Goal: Task Accomplishment & Management: Complete application form

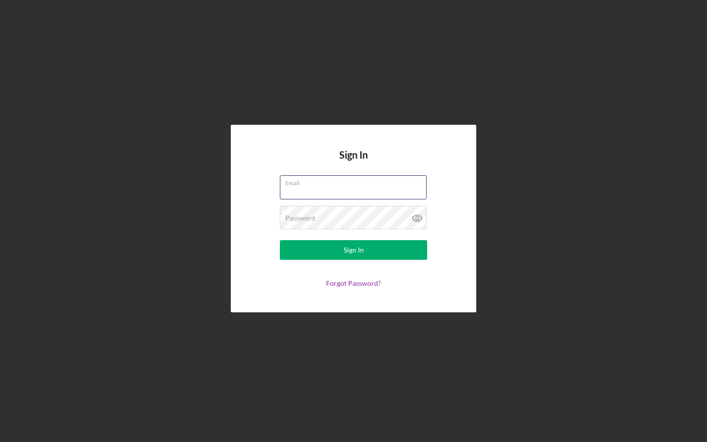
paste input "[PERSON_NAME][EMAIL_ADDRESS][DOMAIN_NAME]"
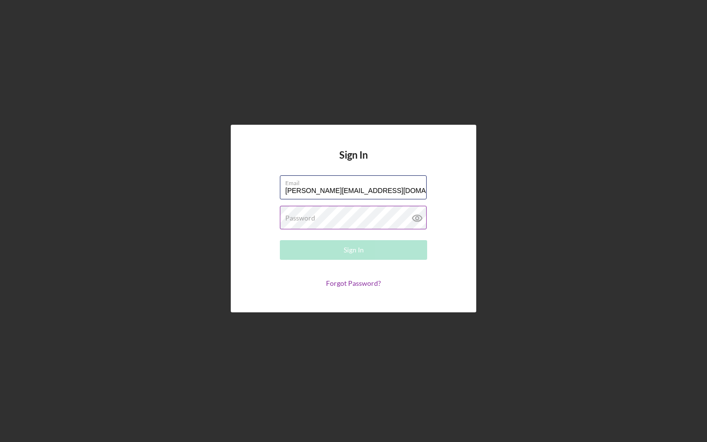
type input "[PERSON_NAME][EMAIL_ADDRESS][DOMAIN_NAME]"
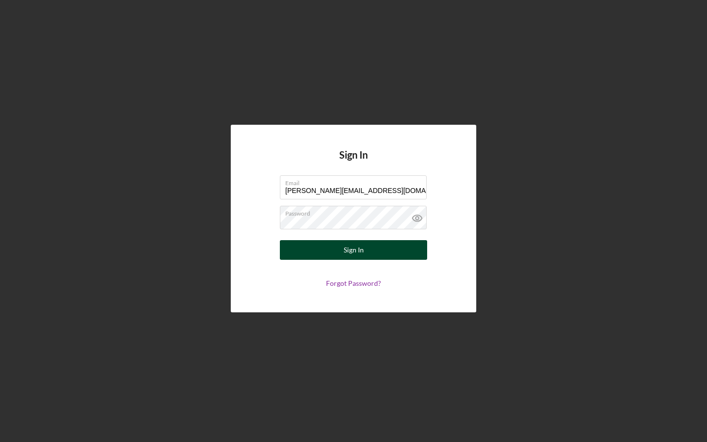
click at [385, 242] on button "Sign In" at bounding box center [353, 250] width 147 height 20
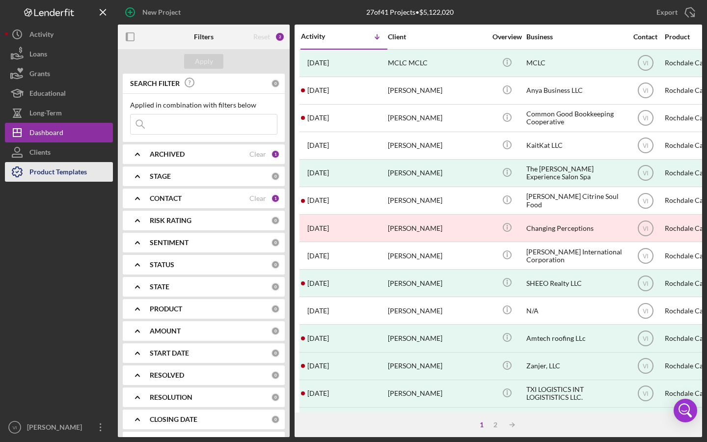
click at [78, 172] on div "Product Templates" at bounding box center [57, 173] width 57 height 22
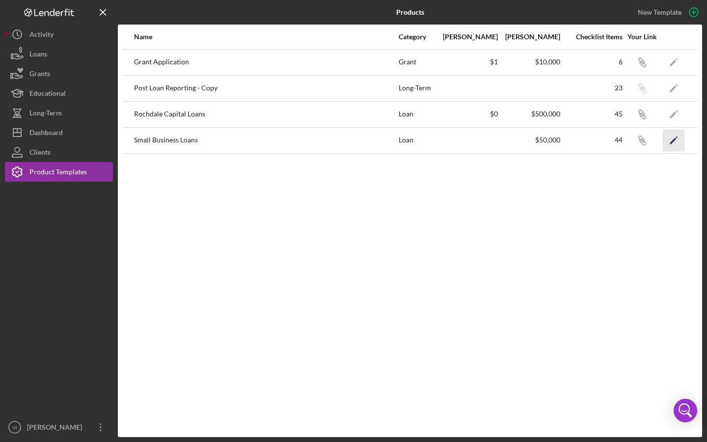
click at [673, 143] on icon "Icon/Edit" at bounding box center [674, 140] width 22 height 22
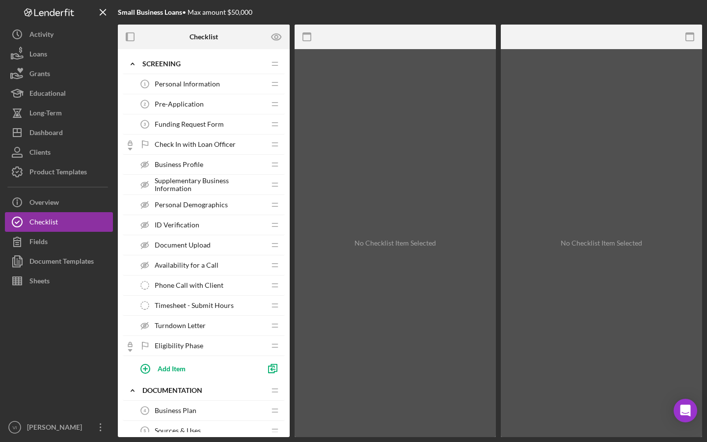
click at [196, 170] on div "Business Profile Business Profile" at bounding box center [200, 165] width 130 height 20
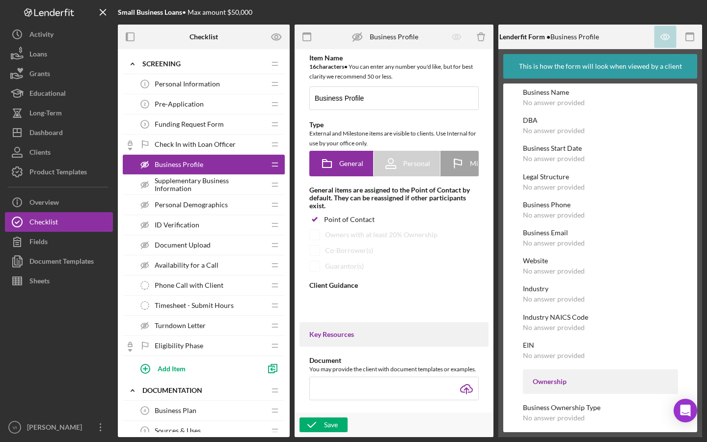
type textarea "<div>Similar to the personal profile, you'll only need to complete your busines…"
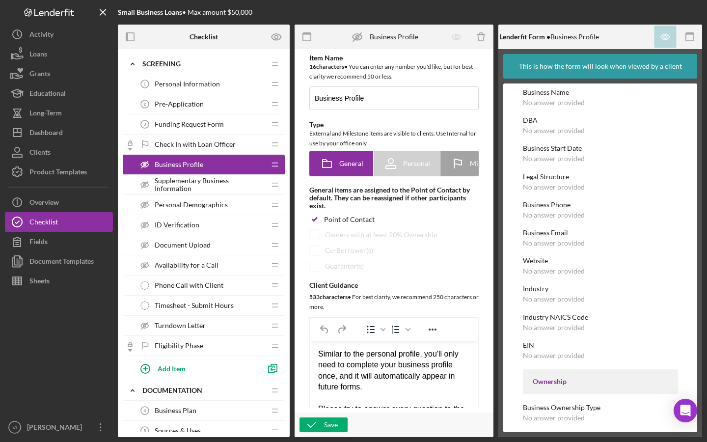
click at [210, 208] on span "Personal Demographics" at bounding box center [191, 205] width 73 height 8
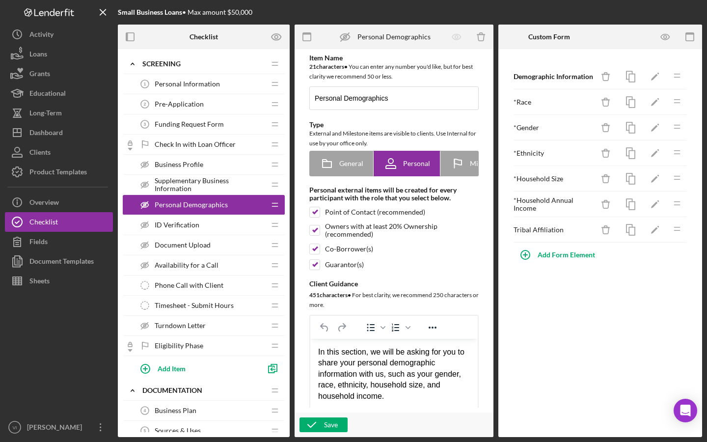
click at [203, 228] on div "ID Verification ID Verification" at bounding box center [200, 225] width 130 height 20
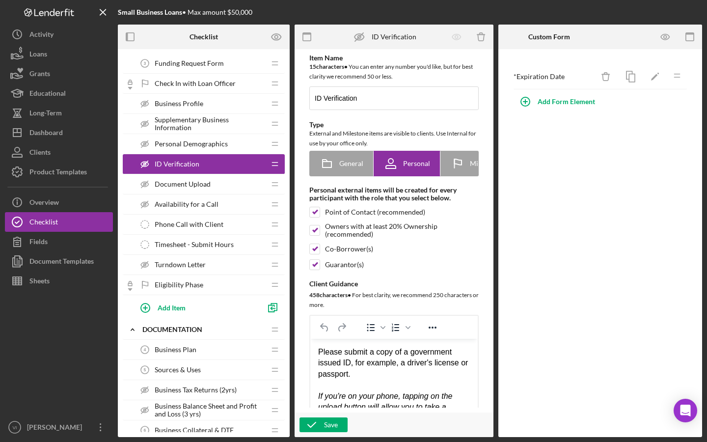
scroll to position [54, 0]
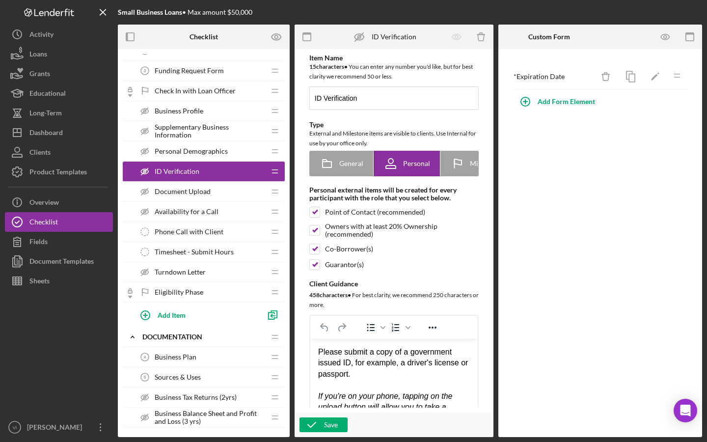
click at [207, 193] on span "Document Upload" at bounding box center [183, 192] width 56 height 8
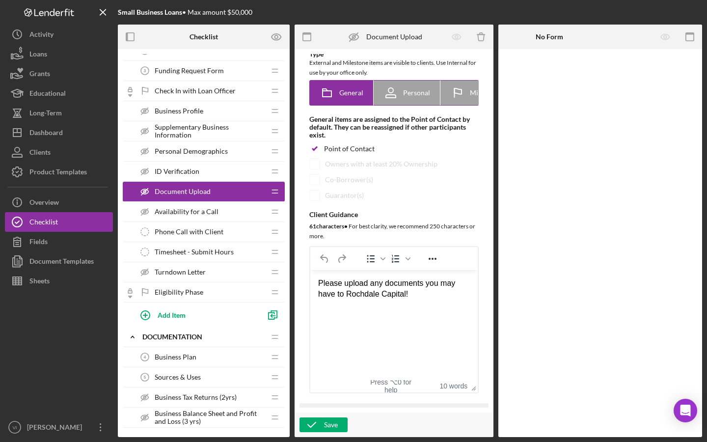
scroll to position [71, 0]
click at [251, 213] on div "Availability for a Call Availability for a Call" at bounding box center [200, 212] width 130 height 20
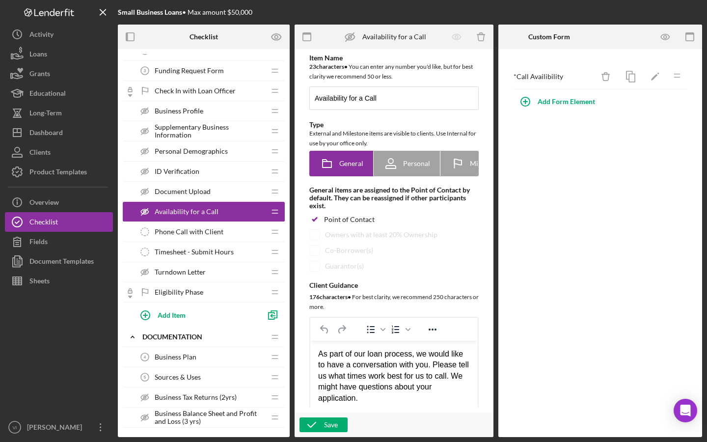
click at [249, 194] on div "Document Upload Document Upload" at bounding box center [200, 192] width 130 height 20
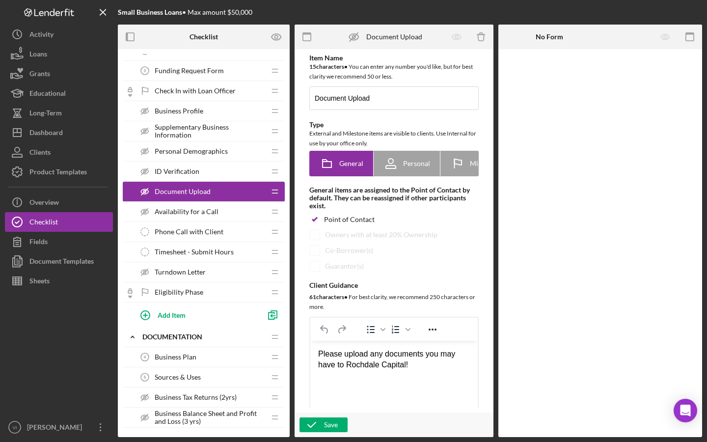
click at [229, 216] on div "Availability for a Call Availability for a Call" at bounding box center [200, 212] width 130 height 20
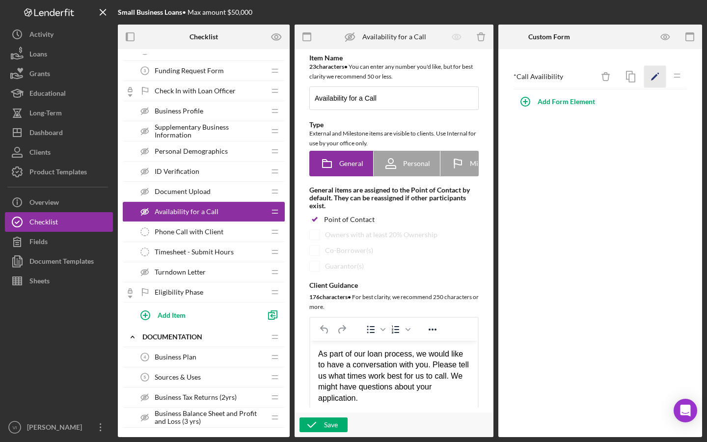
click at [656, 75] on polygon "button" at bounding box center [654, 77] width 7 height 7
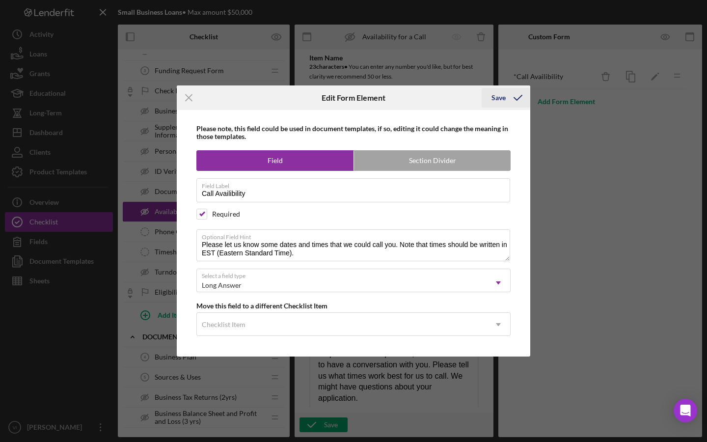
click at [517, 93] on icon "submit" at bounding box center [518, 97] width 25 height 25
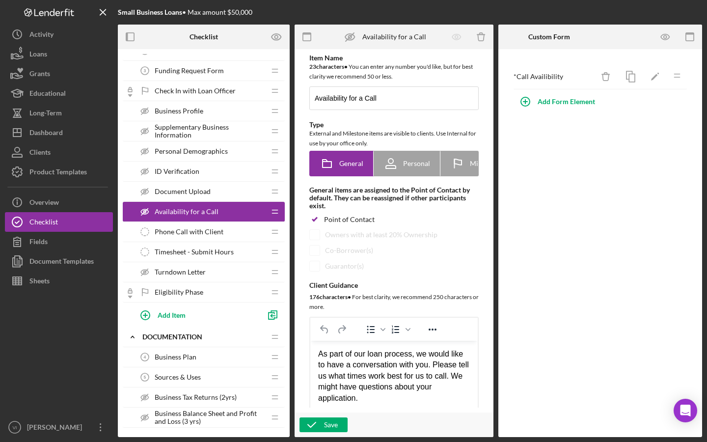
click at [237, 235] on div "Phone Call with Client Phone Call with Client" at bounding box center [200, 232] width 130 height 20
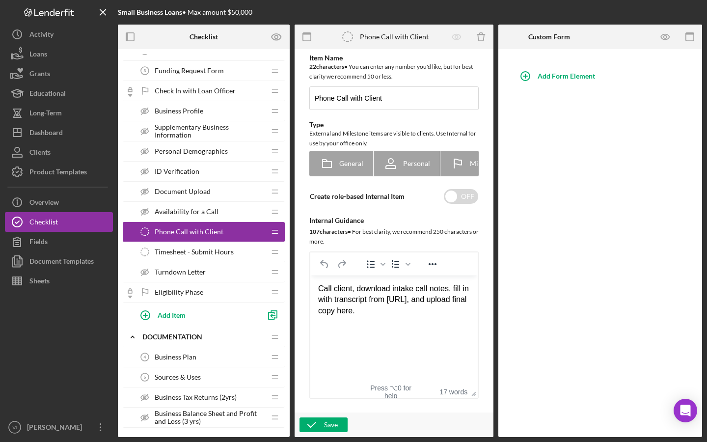
click at [216, 252] on span "Timesheet - Submit Hours" at bounding box center [194, 252] width 79 height 8
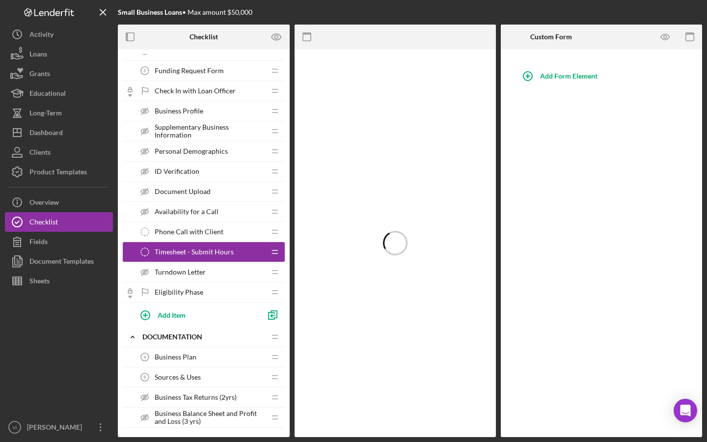
click at [222, 272] on div "Turndown Letter Turndown Letter" at bounding box center [200, 272] width 130 height 20
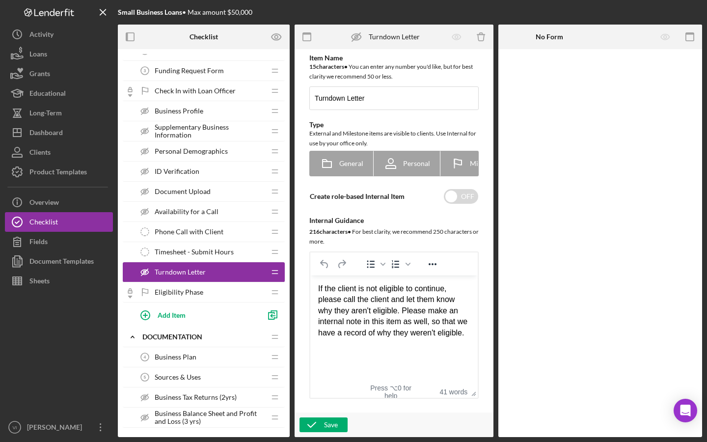
click at [244, 297] on div "Eligibility Phase Eligibility Phase" at bounding box center [200, 292] width 130 height 20
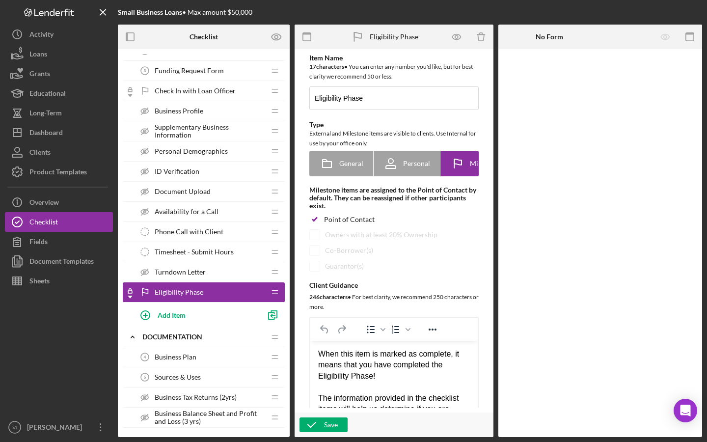
click at [207, 358] on div "Business Plan 4 Business Plan" at bounding box center [200, 357] width 130 height 20
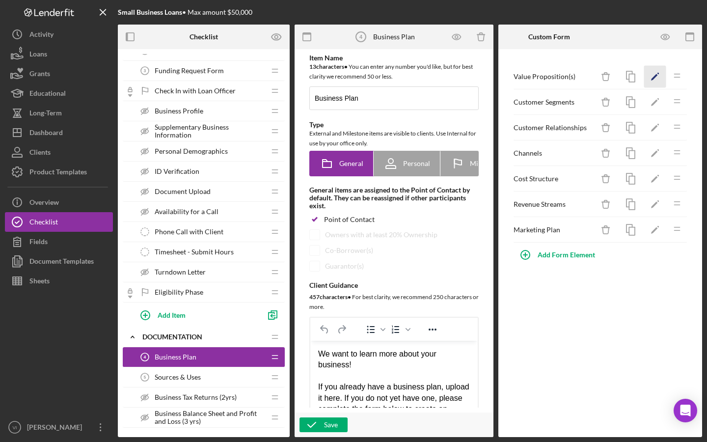
click at [652, 83] on icon "Icon/Edit" at bounding box center [655, 77] width 22 height 22
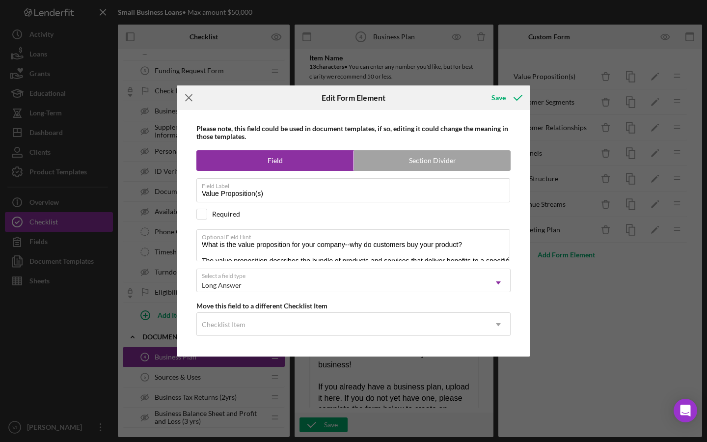
click at [195, 94] on icon "Icon/Menu Close" at bounding box center [189, 97] width 25 height 25
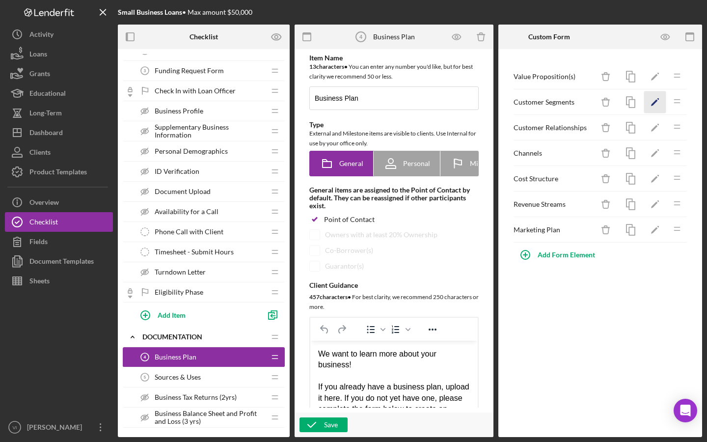
click at [656, 108] on icon "Icon/Edit" at bounding box center [655, 102] width 22 height 22
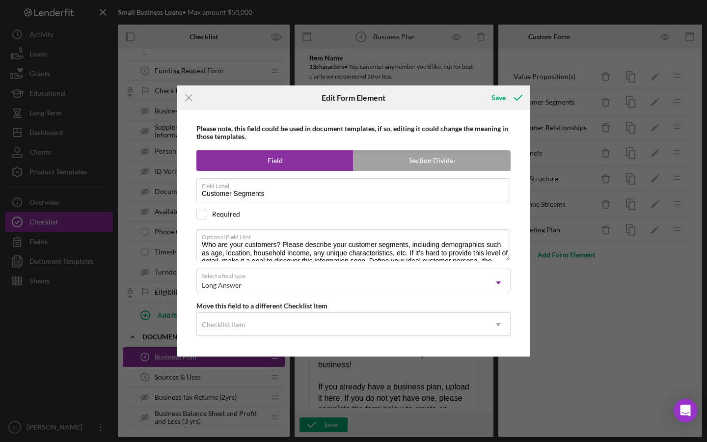
click at [519, 292] on div "Please note, this field could be used in document templates, if so, editing it …" at bounding box center [354, 233] width 344 height 247
click at [196, 85] on icon "Icon/Menu Close" at bounding box center [189, 97] width 25 height 25
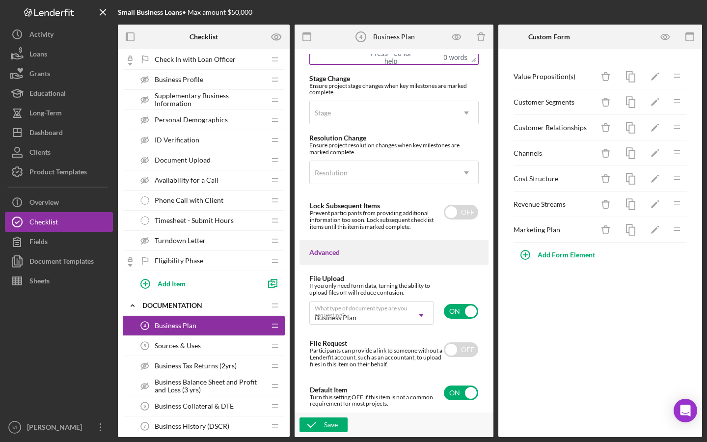
scroll to position [839, 0]
click at [655, 228] on icon "Icon/Edit" at bounding box center [655, 230] width 22 height 22
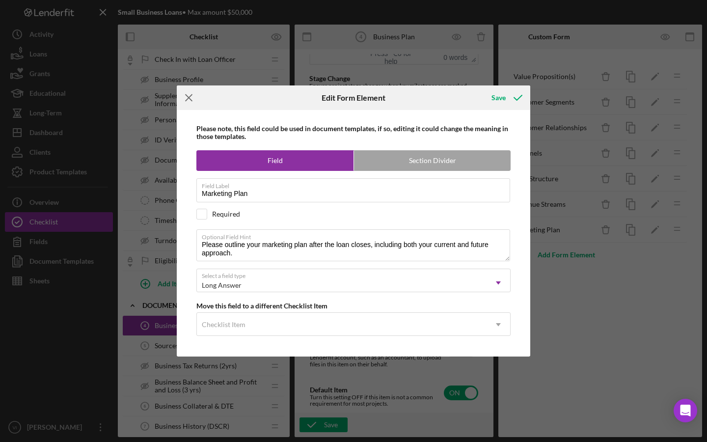
click at [192, 96] on icon "Icon/Menu Close" at bounding box center [189, 97] width 25 height 25
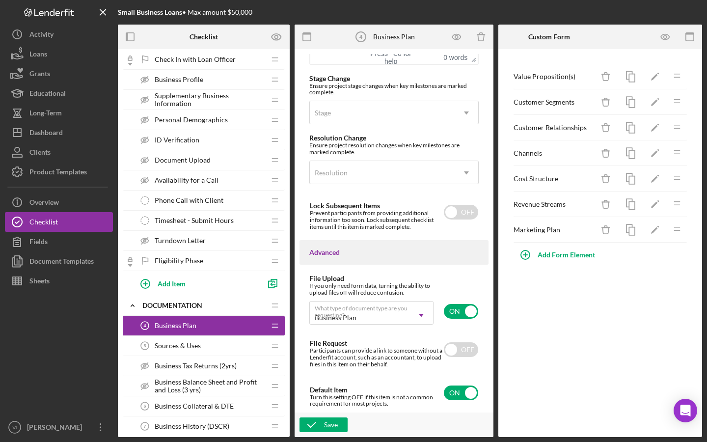
click at [239, 352] on div "Sources & Uses 5 Sources & Uses" at bounding box center [200, 346] width 130 height 20
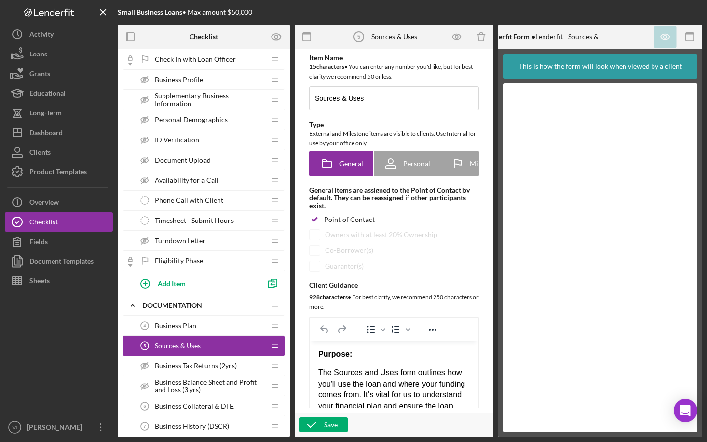
click at [252, 329] on div "Business Plan 4 Business Plan" at bounding box center [200, 326] width 130 height 20
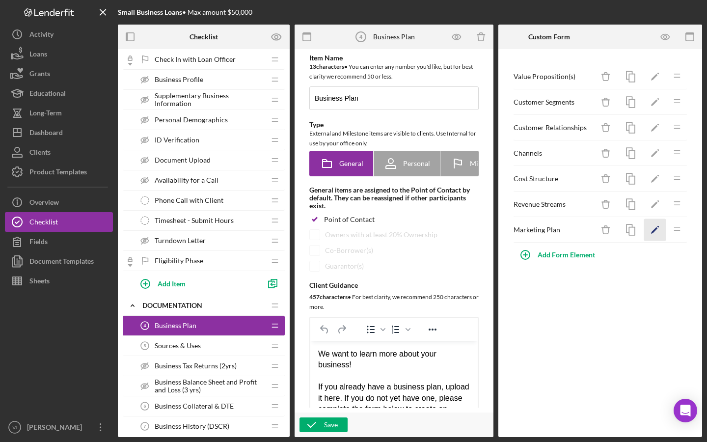
click at [655, 236] on icon "Icon/Edit" at bounding box center [655, 230] width 22 height 22
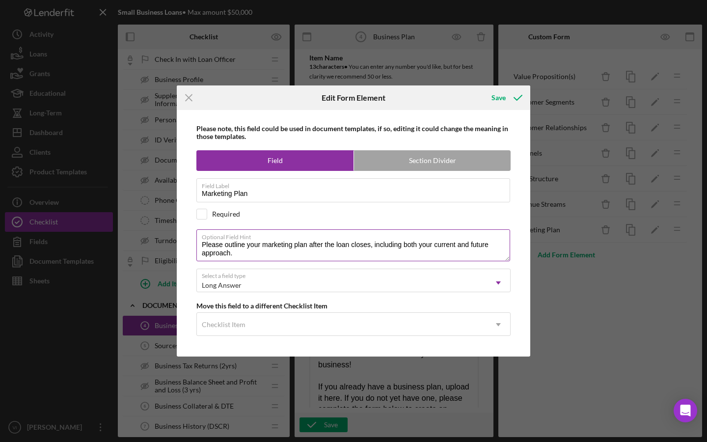
click at [455, 251] on textarea "Please outline your marketing plan after the loan closes, including both your c…" at bounding box center [353, 244] width 314 height 31
click at [456, 247] on textarea "Please outline your marketing plan after the loan closes, including both your c…" at bounding box center [353, 244] width 314 height 31
click at [233, 248] on textarea "Please outline your marketing plan after the loan closes, including both your c…" at bounding box center [353, 244] width 314 height 31
click at [233, 256] on textarea "Please outline your marketing plan after the loan closes, including both your c…" at bounding box center [353, 244] width 314 height 31
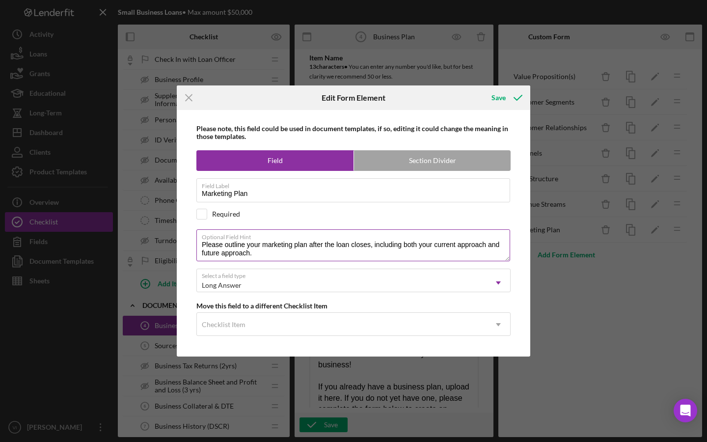
click at [233, 256] on textarea "Please outline your marketing plan after the loan closes, including both your c…" at bounding box center [353, 244] width 314 height 31
click at [210, 254] on textarea "Please outline your marketing plan after the loan closes, including both your c…" at bounding box center [353, 244] width 314 height 31
click at [255, 251] on textarea "Please outline your marketing plan after the loan closes, including both your c…" at bounding box center [353, 244] width 314 height 31
click at [235, 251] on textarea "Please outline your marketing plan after the loan closes, including both your c…" at bounding box center [353, 244] width 314 height 31
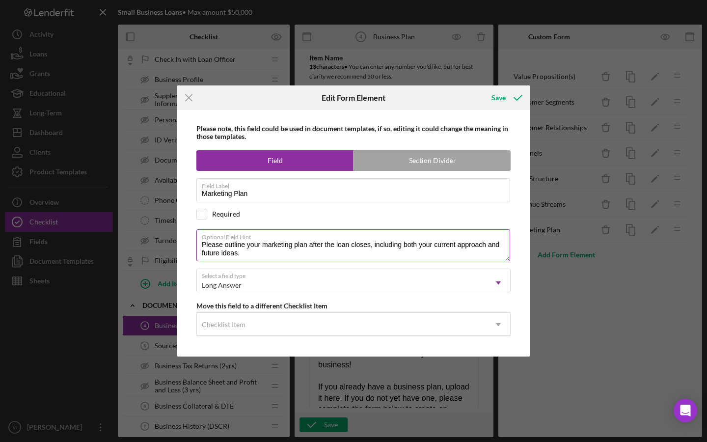
click at [264, 258] on textarea "Please outline your marketing plan after the loan closes, including both your c…" at bounding box center [353, 244] width 314 height 31
click at [273, 261] on textarea "Please outline your marketing plan after the loan closes, including both your c…" at bounding box center [353, 244] width 314 height 31
type textarea "Please outline your marketing plan after the loan closes, including both your c…"
click at [505, 99] on div "Save" at bounding box center [499, 98] width 14 height 20
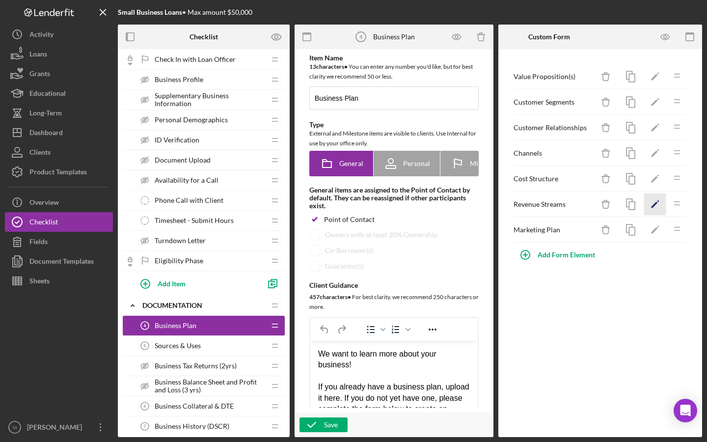
click at [659, 208] on icon "Icon/Edit" at bounding box center [655, 205] width 22 height 22
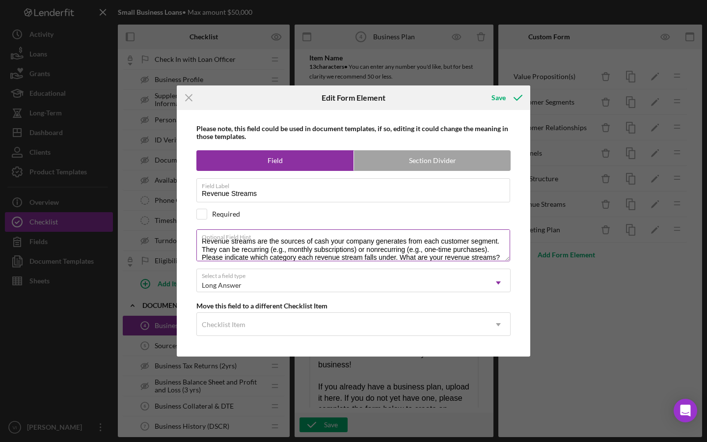
scroll to position [1, 0]
click at [509, 260] on textarea "Revenue streams are the sources of cash your company generates from each custom…" at bounding box center [353, 244] width 314 height 31
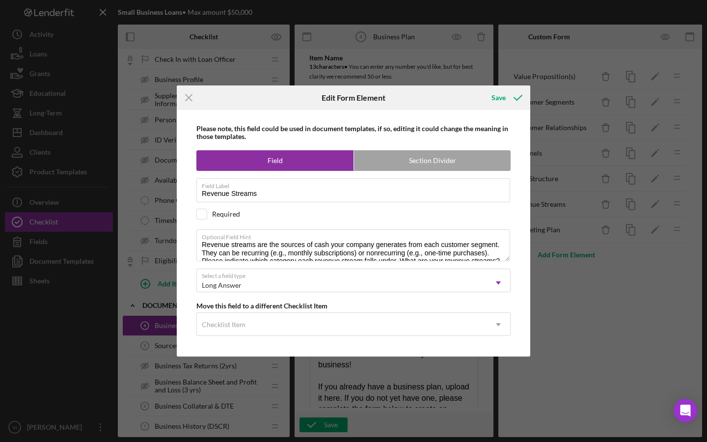
click at [510, 316] on div "Please note, this field could be used in document templates, if so, editing it …" at bounding box center [354, 233] width 344 height 247
click at [320, 229] on textarea "Revenue streams are the sources of cash your company generates from each custom…" at bounding box center [353, 244] width 314 height 31
click at [364, 162] on div "Please note, this field could be used in document templates, if so, editing it …" at bounding box center [354, 233] width 344 height 247
click at [323, 229] on textarea "Revenue streams are the sources of money your company generates from each custo…" at bounding box center [353, 244] width 314 height 31
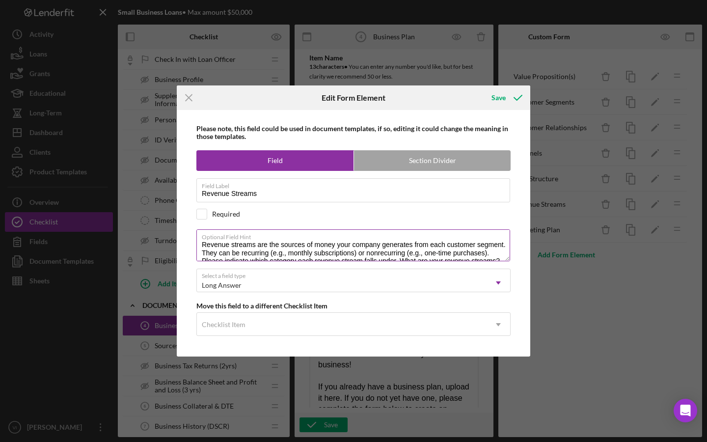
click at [323, 229] on textarea "Revenue streams are the sources of money your company generates from each custo…" at bounding box center [353, 244] width 314 height 31
click at [322, 229] on textarea "Revenue streams are the sources of money your company generates from each custo…" at bounding box center [353, 244] width 314 height 31
type textarea "Revenue streams are the sources of money your company generates from each custo…"
click at [390, 229] on textarea "Revenue streams are the sources of money your company generates from each custo…" at bounding box center [353, 244] width 314 height 31
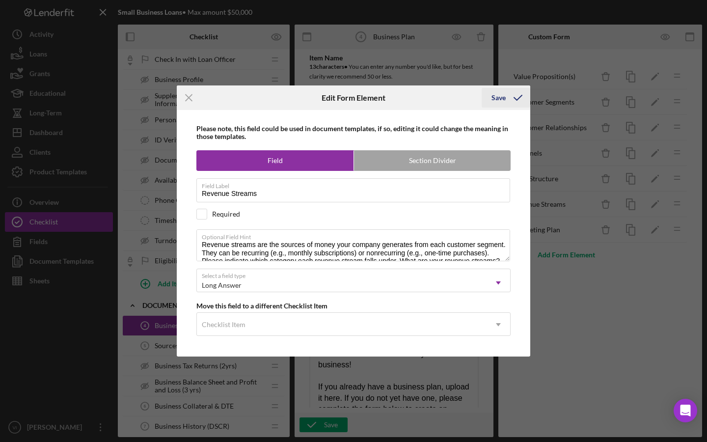
click at [514, 85] on icon "submit" at bounding box center [518, 97] width 25 height 25
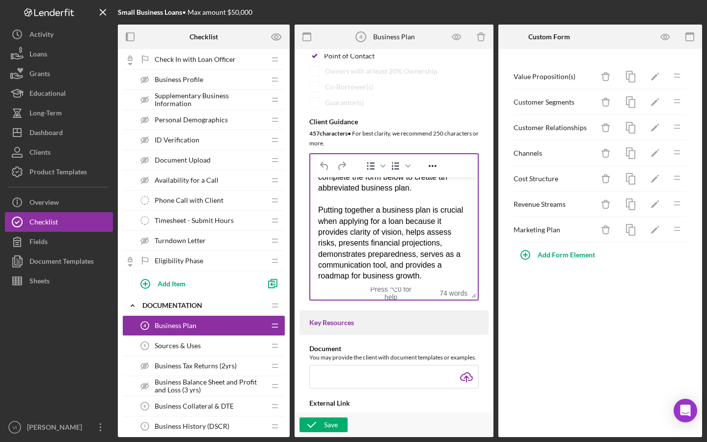
scroll to position [68, 0]
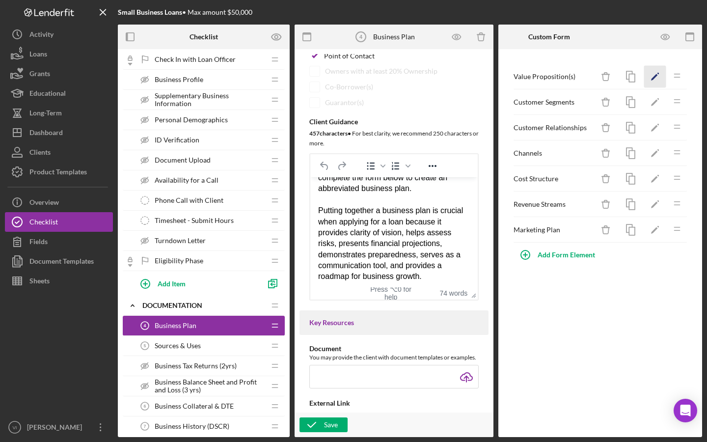
click at [654, 73] on icon "Icon/Edit" at bounding box center [655, 77] width 22 height 22
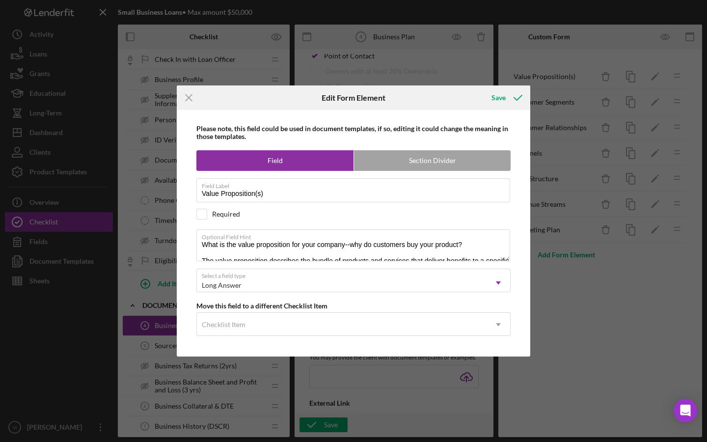
click at [509, 335] on div "Please note, this field could be used in document templates, if so, editing it …" at bounding box center [354, 233] width 344 height 247
click at [195, 85] on icon "Icon/Menu Close" at bounding box center [189, 97] width 25 height 25
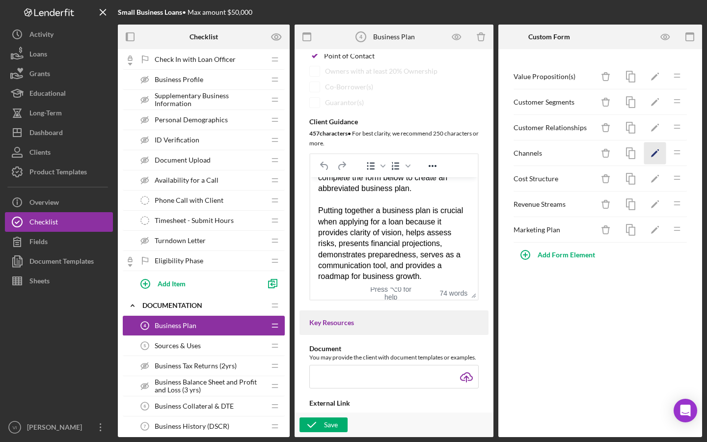
click at [652, 154] on icon "Icon/Edit" at bounding box center [655, 153] width 22 height 22
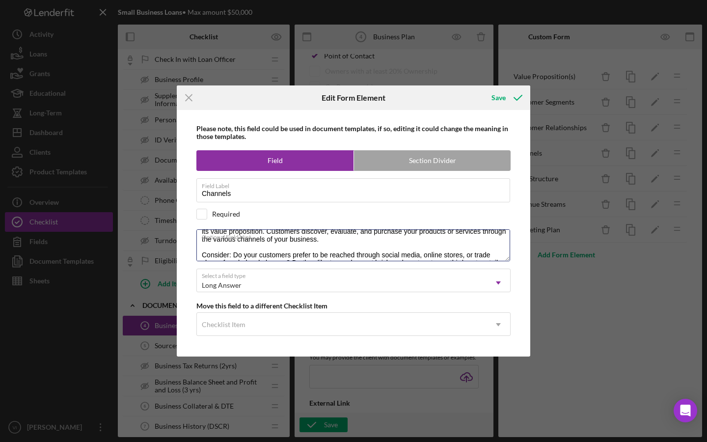
scroll to position [39, 0]
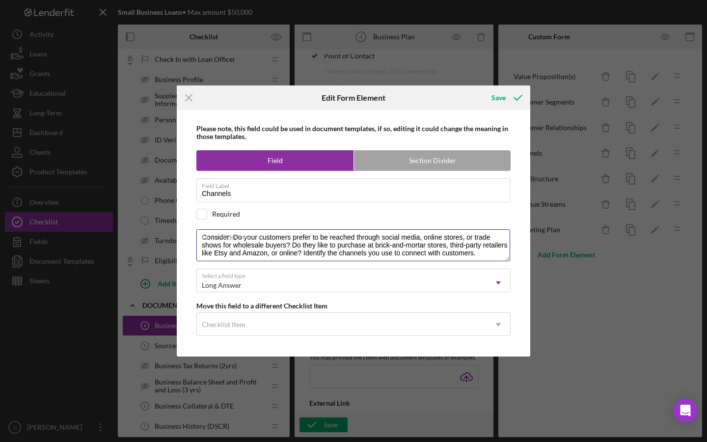
drag, startPoint x: 510, startPoint y: 256, endPoint x: 512, endPoint y: 282, distance: 26.2
click at [512, 282] on div "Please note, this field could be used in document templates, if so, editing it …" at bounding box center [354, 233] width 344 height 247
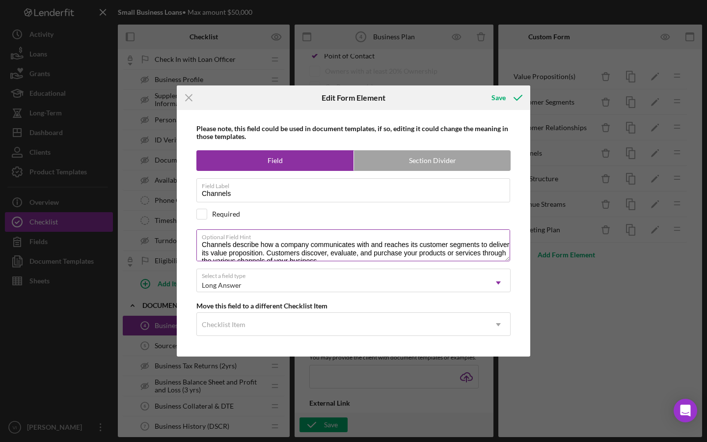
click at [504, 261] on textarea "Channels describe how a company communicates with and reaches its customer segm…" at bounding box center [353, 244] width 314 height 31
click at [441, 229] on textarea "Channels describe how a company communicates with and reaches its customer segm…" at bounding box center [353, 244] width 314 height 31
click at [489, 247] on textarea "Channels describe how a company communicates with and reaches its customer segm…" at bounding box center [353, 244] width 314 height 31
click at [448, 232] on textarea "Channels describe how a company communicates with and reaches its customer segm…" at bounding box center [353, 244] width 314 height 31
click at [454, 229] on textarea "Channels describe how a company communicates with and reaches its customer segm…" at bounding box center [353, 244] width 314 height 31
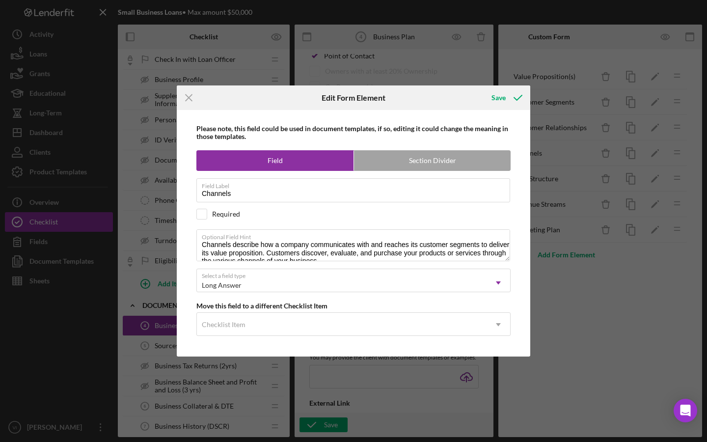
click at [504, 85] on form "Icon/Menu Close Edit Form Element Save Please note, this field could be used in…" at bounding box center [354, 220] width 354 height 271
click at [504, 88] on div "Save" at bounding box center [499, 98] width 14 height 20
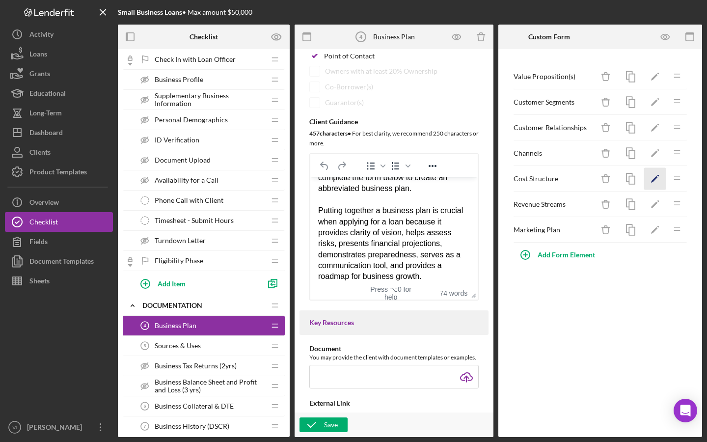
click at [664, 181] on icon "Icon/Edit" at bounding box center [655, 179] width 22 height 22
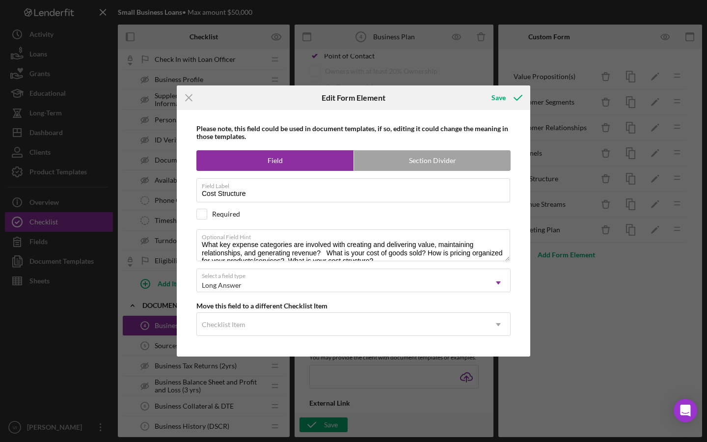
click at [536, 322] on div "Icon/Menu Close Edit Form Element Save Please note, this field could be used in…" at bounding box center [353, 221] width 707 height 442
click at [327, 229] on textarea "What key expense categories are involved with creating and delivering value, ma…" at bounding box center [353, 244] width 314 height 31
click at [328, 229] on textarea "What key expense categories are involved with creating and delivering value, ma…" at bounding box center [353, 244] width 314 height 31
click at [396, 231] on textarea "What key expense categories are involved with creating and delivering value, ma…" at bounding box center [353, 244] width 314 height 31
click at [323, 229] on textarea "What key expense categories are involved with creating and delivering value, ma…" at bounding box center [353, 244] width 314 height 31
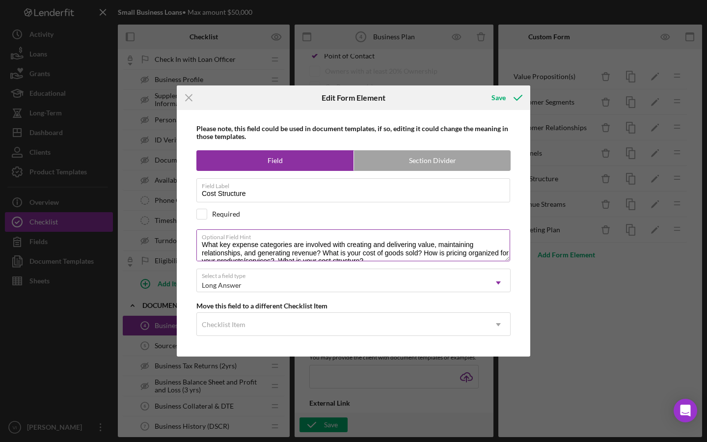
click at [367, 229] on textarea "What key expense categories are involved with creating and delivering value, ma…" at bounding box center [353, 244] width 314 height 31
click at [289, 229] on textarea "What key expense categories are involved with creating and delivering value, ma…" at bounding box center [353, 244] width 314 height 31
click at [324, 251] on textarea "What key expense categories are involved with creating and delivering value, ma…" at bounding box center [353, 244] width 314 height 31
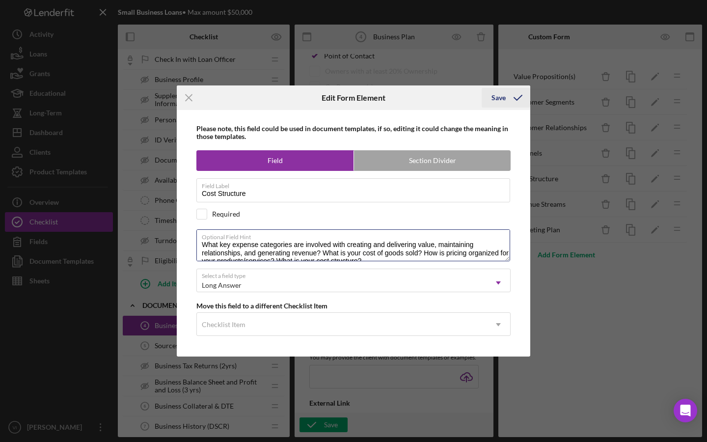
type textarea "What key expense categories are involved with creating and delivering value, ma…"
click at [526, 85] on icon "submit" at bounding box center [518, 97] width 25 height 25
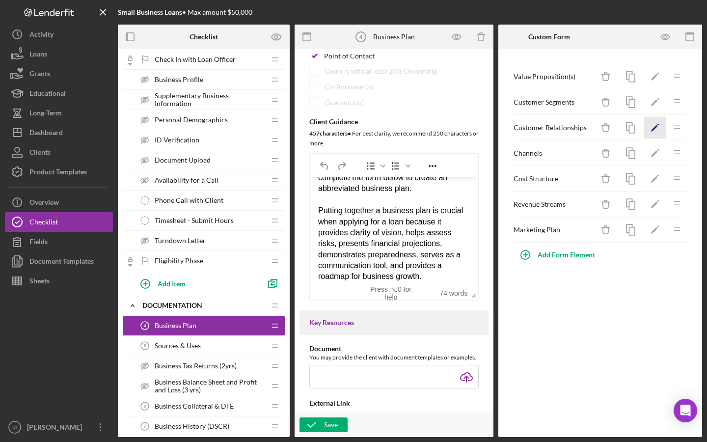
click at [653, 130] on polygon "button" at bounding box center [654, 128] width 7 height 7
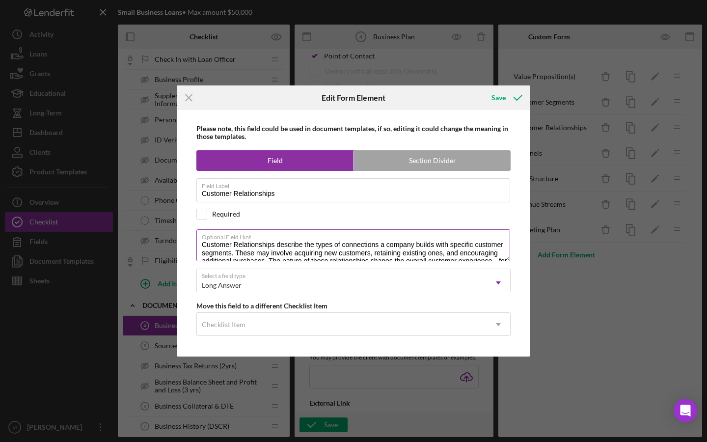
scroll to position [9, 0]
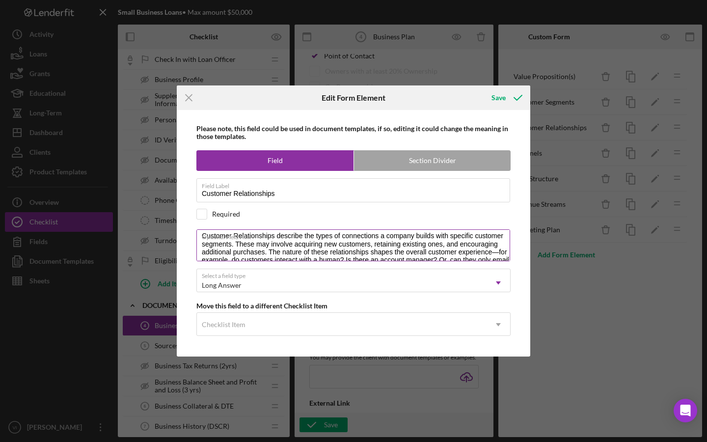
click at [241, 233] on label "Optional Field Hint" at bounding box center [356, 235] width 308 height 11
click at [241, 233] on textarea "Customer Relationships describe the types of connections a company builds with …" at bounding box center [353, 244] width 314 height 31
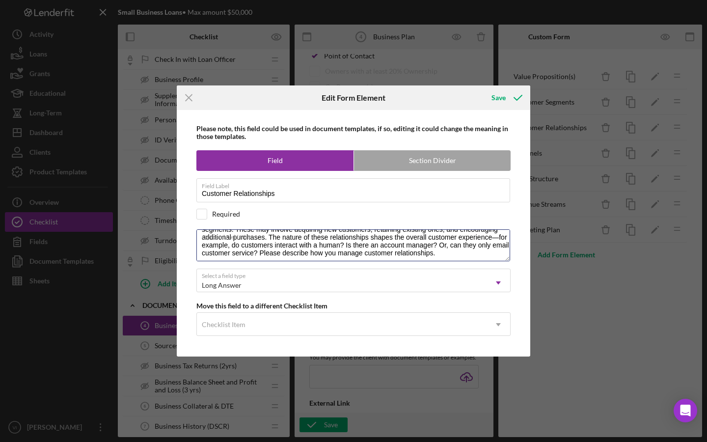
scroll to position [0, 0]
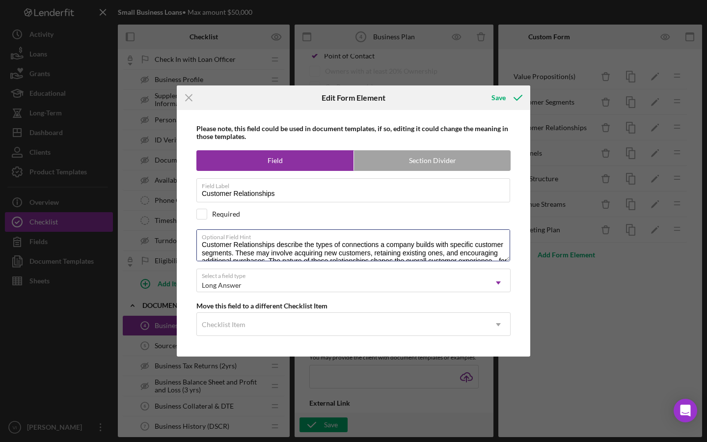
click at [560, 334] on div "Icon/Menu Close Edit Form Element Save Please note, this field could be used in…" at bounding box center [353, 221] width 707 height 442
click at [238, 229] on textarea "Customer Relationships describe the types of connections a company builds with …" at bounding box center [353, 244] width 314 height 31
click at [431, 229] on textarea "Customer relationships describe the types of connections a company builds with …" at bounding box center [353, 244] width 314 height 31
click at [293, 229] on textarea "Customer relationships describe the types of connections a company builds with …" at bounding box center [353, 244] width 314 height 31
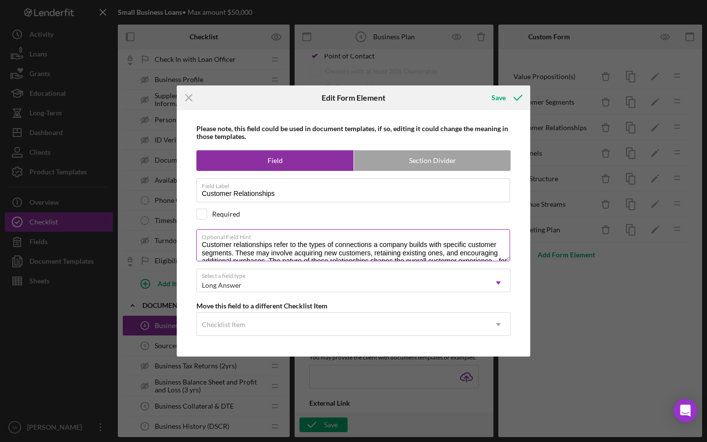
click at [481, 239] on textarea "Customer relationships refer to the types of connections a company builds with …" at bounding box center [353, 244] width 314 height 31
type textarea "Customer relationships refer to the types of connections a company builds with …"
click at [507, 85] on icon "submit" at bounding box center [518, 97] width 25 height 25
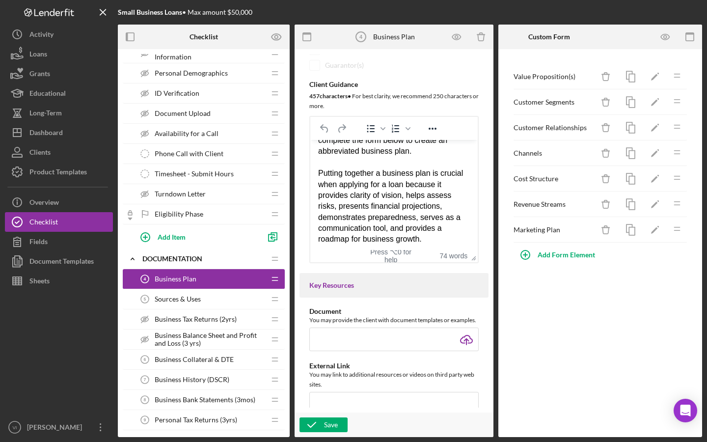
scroll to position [151, 0]
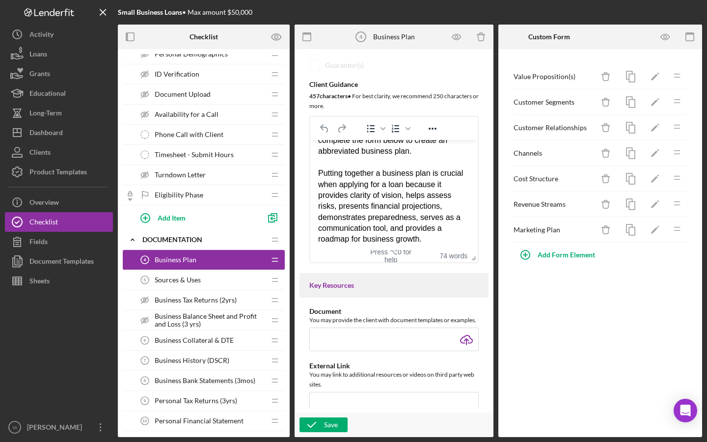
click at [210, 278] on div "Sources & Uses 5 Sources & Uses" at bounding box center [200, 280] width 130 height 20
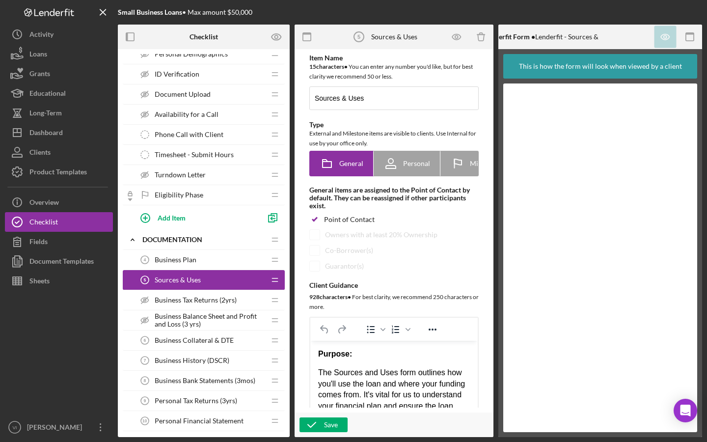
click at [203, 308] on div "Business Tax Returns (2yrs) Business Tax Returns (2yrs)" at bounding box center [200, 300] width 130 height 20
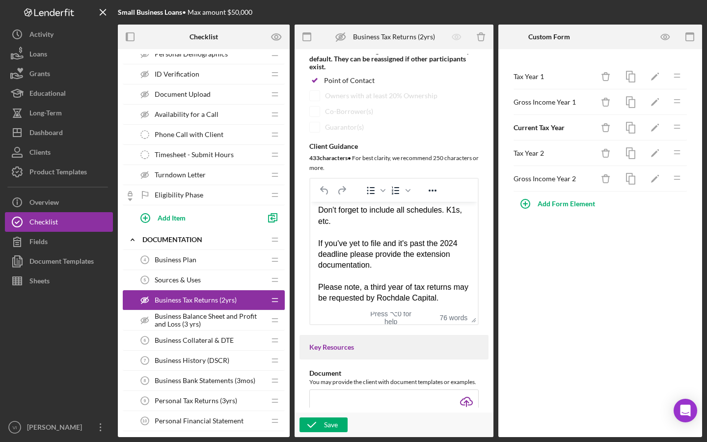
scroll to position [144, 0]
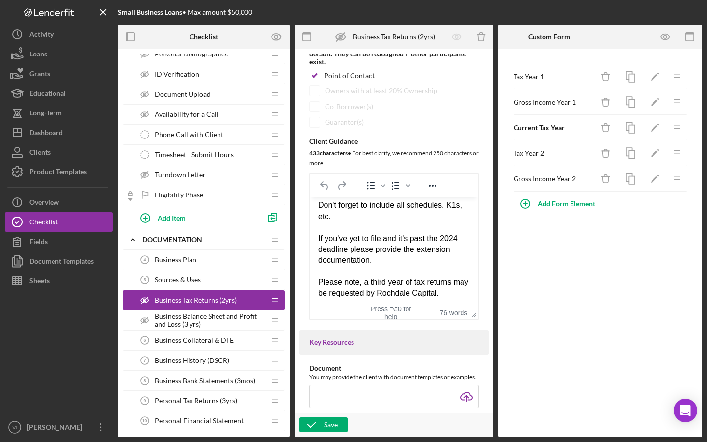
click at [350, 251] on div "If you've yet to file and it's past the 2024 deadline please provide the extens…" at bounding box center [394, 249] width 152 height 33
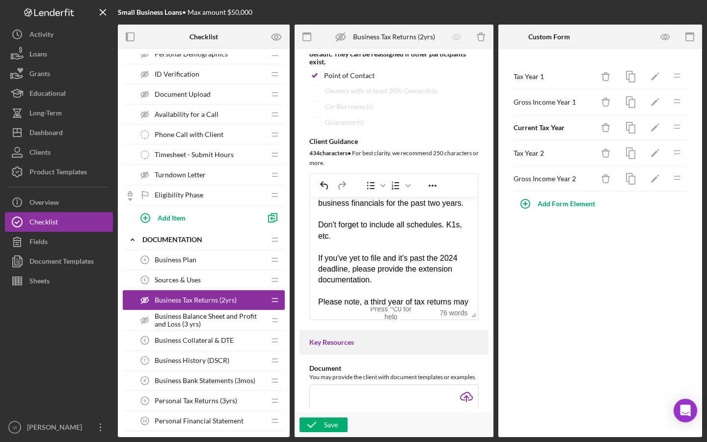
scroll to position [50, 0]
drag, startPoint x: 364, startPoint y: 237, endPoint x: 314, endPoint y: 234, distance: 49.2
click at [314, 234] on html "Please submit here the past 2 years of business tax returns. This will be used …" at bounding box center [394, 237] width 168 height 181
click at [403, 243] on div "Please remember to include all schedules. K1s, etc." at bounding box center [394, 232] width 152 height 22
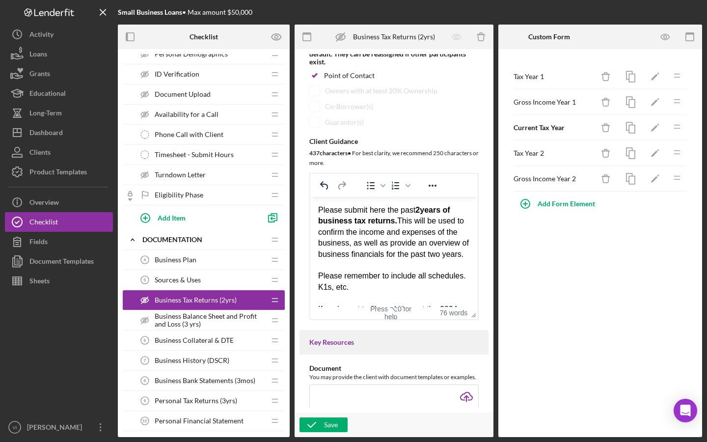
scroll to position [137, 0]
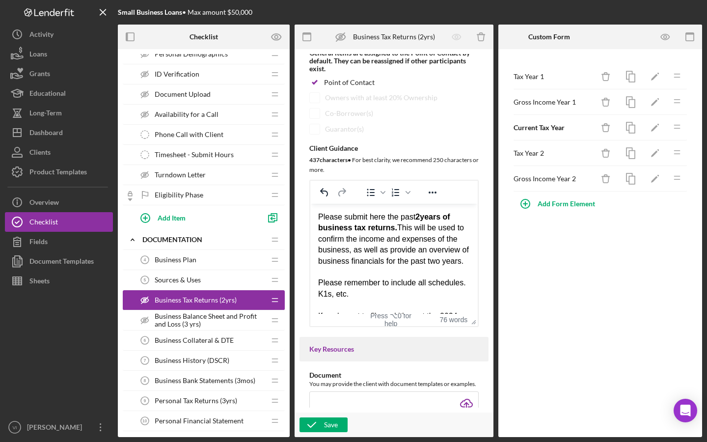
click at [326, 247] on div "Please submit here the past 2 years of business tax returns. This will be used …" at bounding box center [394, 238] width 152 height 55
drag, startPoint x: 365, startPoint y: 252, endPoint x: 404, endPoint y: 244, distance: 39.6
click at [404, 244] on div "Please submit here the past 2 years of business tax returns. This will be used …" at bounding box center [394, 238] width 152 height 55
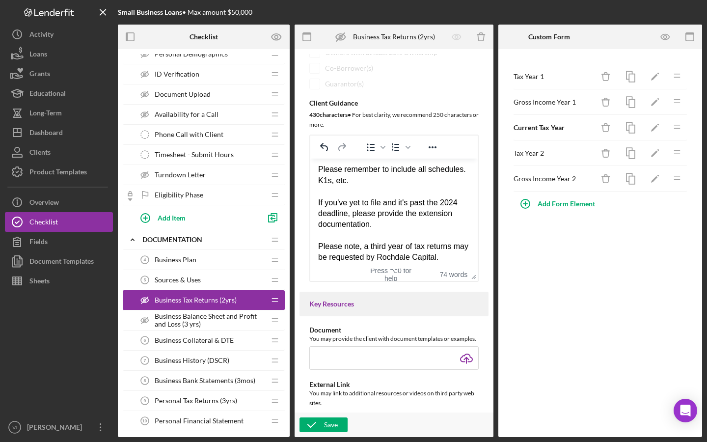
scroll to position [68, 0]
drag, startPoint x: 348, startPoint y: 242, endPoint x: 319, endPoint y: 241, distance: 29.0
click at [319, 242] on div "Please note, a third year of tax returns may be requested by Rochdale Capital." at bounding box center [394, 252] width 152 height 22
click at [331, 246] on div "Please note, a third year of tax returns may be requested by Rochdale Capital." at bounding box center [394, 252] width 152 height 22
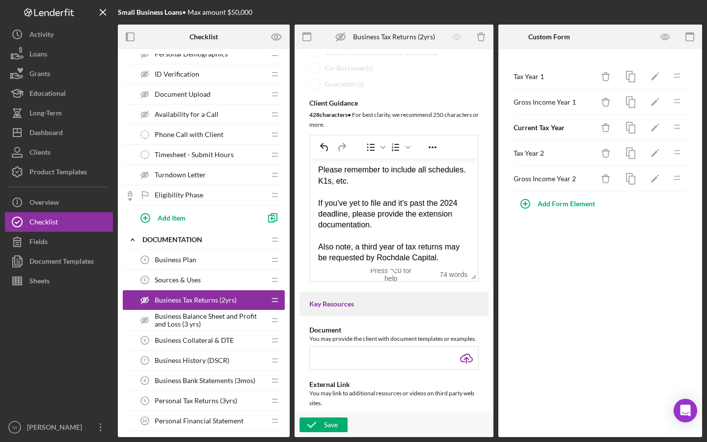
click at [339, 241] on div "Also note, a third year of tax returns may be requested by Rochdale Capital." at bounding box center [394, 252] width 152 height 22
drag, startPoint x: 353, startPoint y: 241, endPoint x: 315, endPoint y: 241, distance: 38.3
click at [315, 241] on html "Please submit here the past 2 years of business tax returns. This will be used …" at bounding box center [394, 180] width 168 height 181
drag, startPoint x: 354, startPoint y: 246, endPoint x: 351, endPoint y: 260, distance: 15.0
click at [351, 260] on html "Please submit here the past 2 years of business tax returns. This will be used …" at bounding box center [394, 180] width 168 height 181
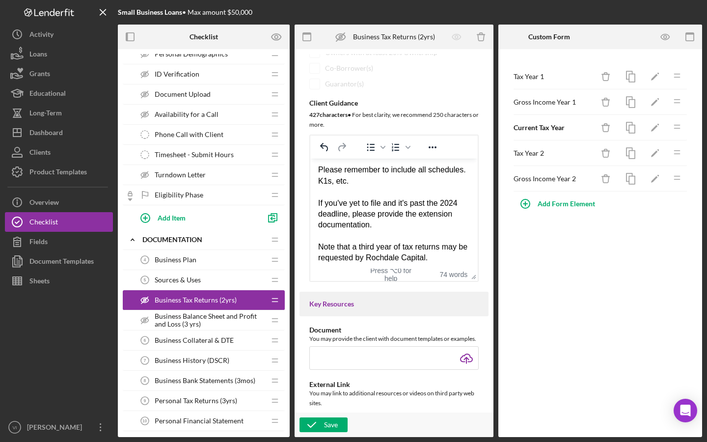
click at [364, 246] on div "Note that a third year of tax returns may be requested by Rochdale Capital." at bounding box center [394, 252] width 152 height 22
drag, startPoint x: 367, startPoint y: 256, endPoint x: 354, endPoint y: 245, distance: 17.4
click at [354, 245] on div "Note that a third year of tax returns may be requested by Rochdale Capital." at bounding box center [394, 252] width 152 height 22
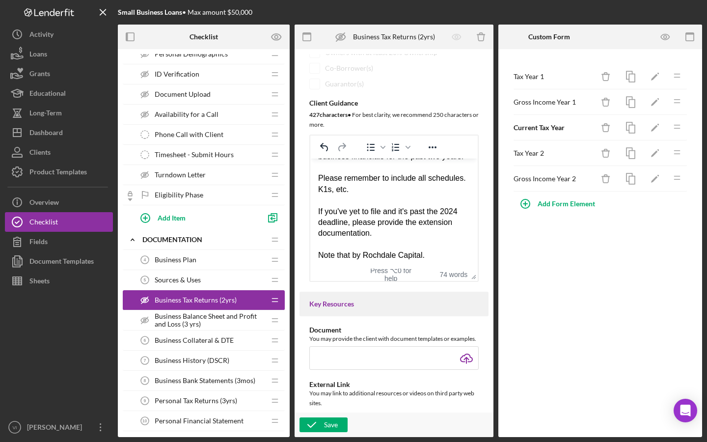
scroll to position [57, 0]
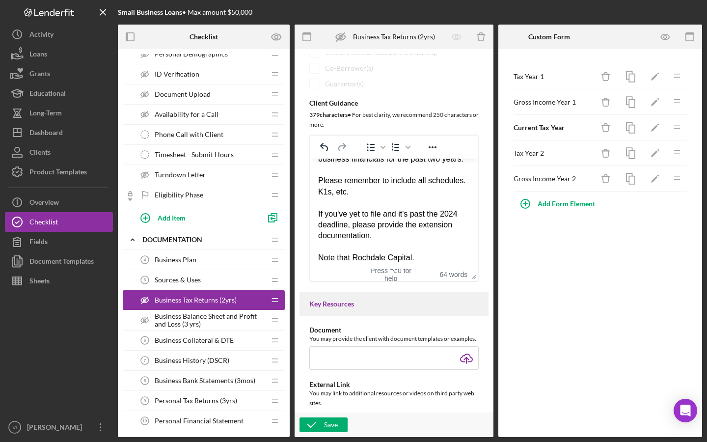
click at [410, 257] on div "Note that Rochdale Capital." at bounding box center [394, 257] width 152 height 11
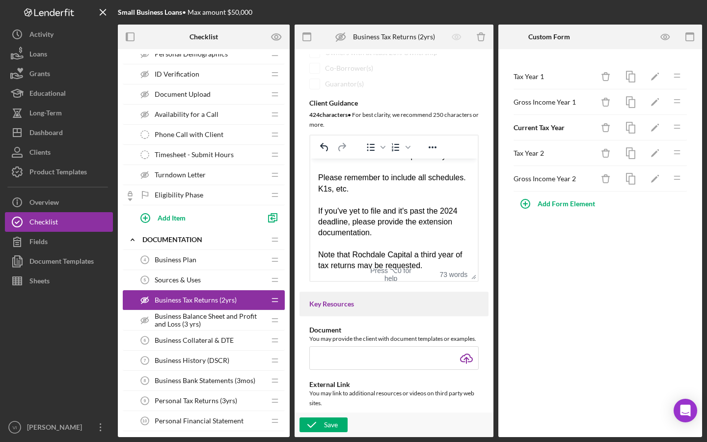
click at [414, 252] on div "Note that Rochdale Capital a third year of tax returns may be requested." at bounding box center [394, 260] width 152 height 22
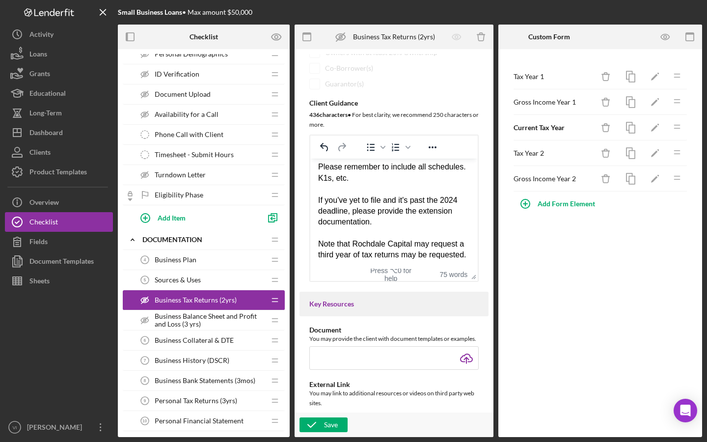
scroll to position [79, 0]
drag, startPoint x: 397, startPoint y: 252, endPoint x: 401, endPoint y: 244, distance: 8.6
click at [401, 244] on div "Note that Rochdale Capital may request a third year of tax returns may be reque…" at bounding box center [394, 249] width 152 height 22
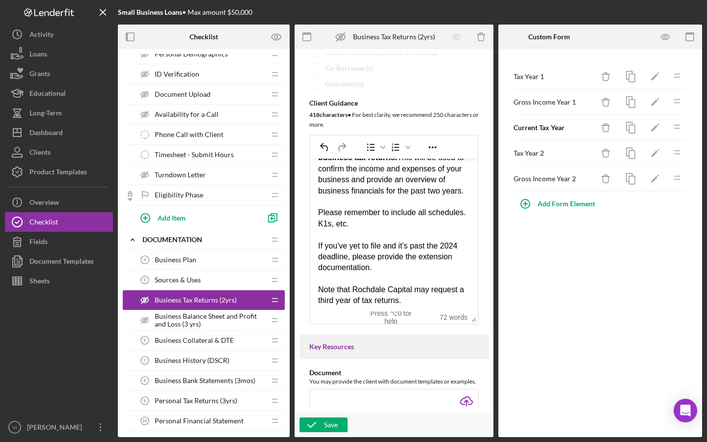
drag, startPoint x: 472, startPoint y: 280, endPoint x: 473, endPoint y: 324, distance: 44.7
click at [336, 426] on div "Save" at bounding box center [331, 425] width 14 height 15
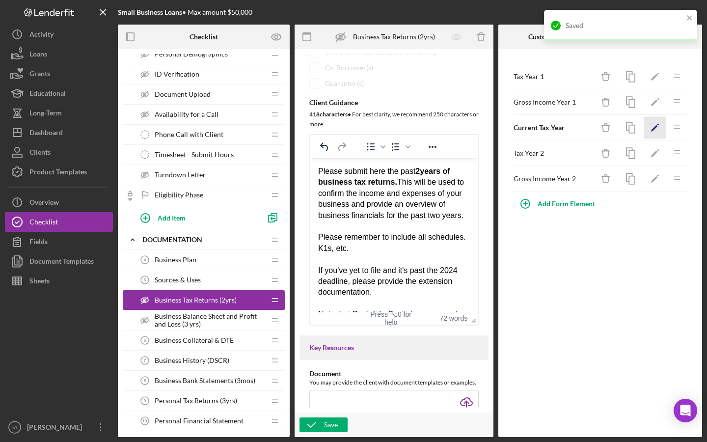
scroll to position [0, 0]
click at [653, 79] on polygon "button" at bounding box center [654, 77] width 7 height 7
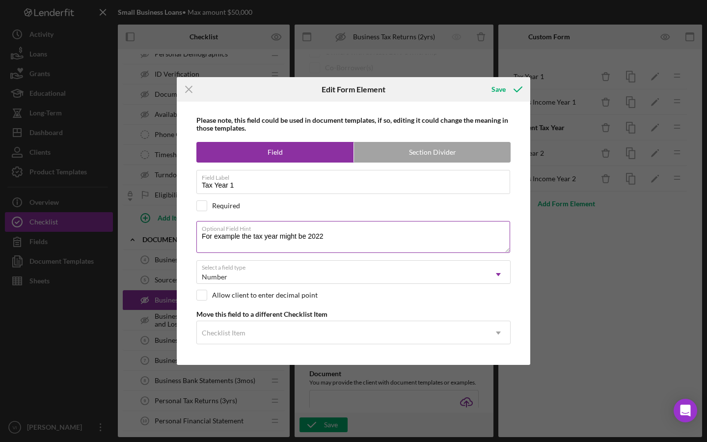
click at [240, 237] on textarea "For example the tax year might be 2022" at bounding box center [353, 236] width 314 height 31
click at [333, 236] on textarea "For example, the tax year might be 2022" at bounding box center [353, 236] width 314 height 31
drag, startPoint x: 295, startPoint y: 237, endPoint x: 282, endPoint y: 236, distance: 12.8
click at [282, 236] on textarea "For example, the tax year might be 2022" at bounding box center [353, 236] width 314 height 31
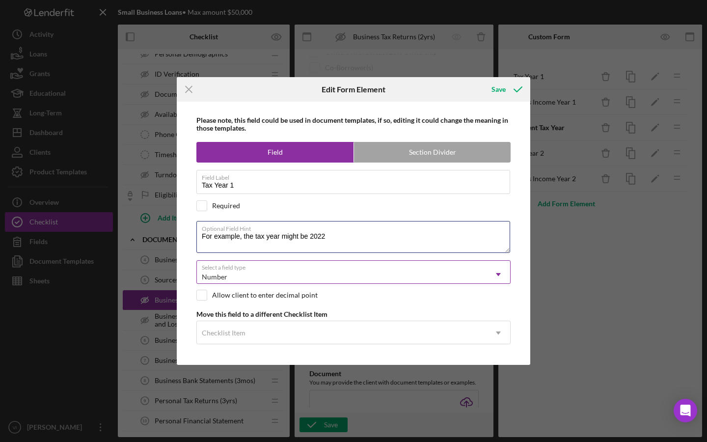
drag, startPoint x: 299, startPoint y: 238, endPoint x: 285, endPoint y: 263, distance: 28.4
click at [285, 238] on textarea "For example, the tax year might be 2022" at bounding box center [353, 236] width 314 height 31
type textarea "For example, the tax year might be 2022"
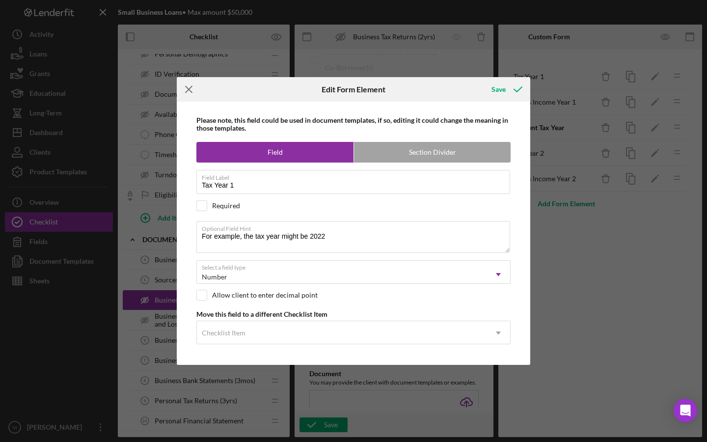
click at [186, 91] on icon "Icon/Menu Close" at bounding box center [189, 89] width 25 height 25
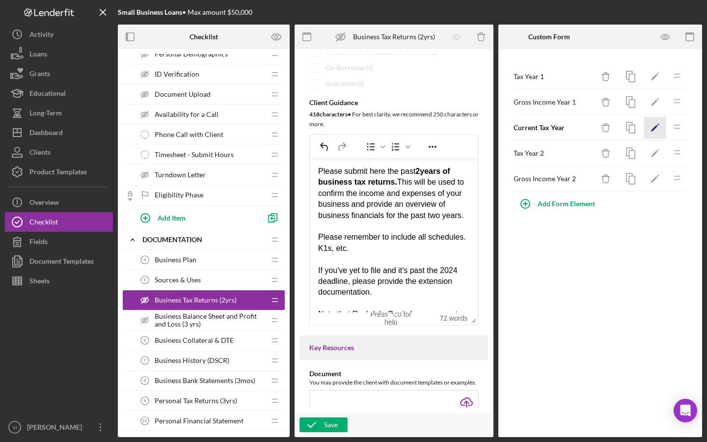
click at [657, 132] on icon "Icon/Edit" at bounding box center [655, 128] width 22 height 22
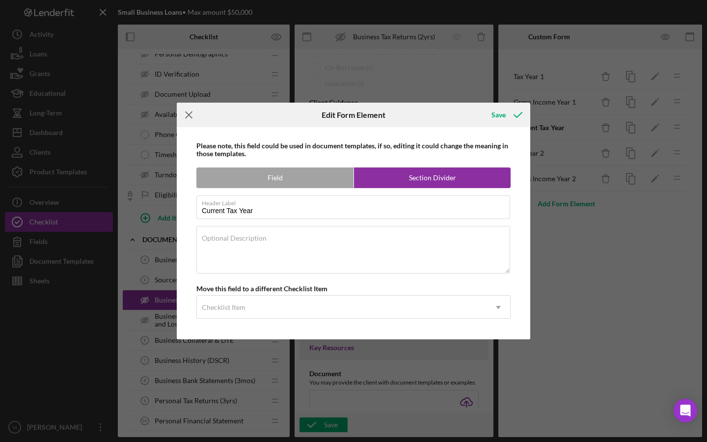
click at [194, 114] on icon "Icon/Menu Close" at bounding box center [189, 115] width 25 height 25
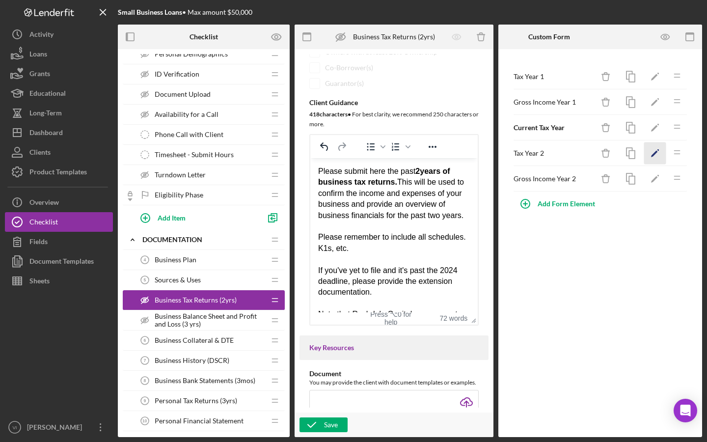
click at [647, 162] on icon "Icon/Edit" at bounding box center [655, 153] width 22 height 22
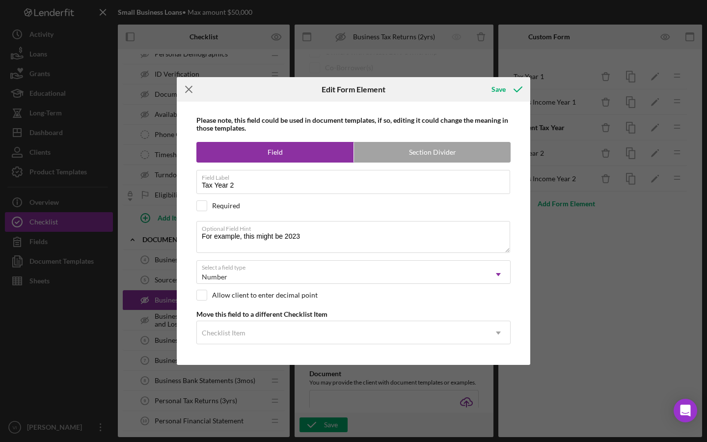
click at [199, 89] on icon "Icon/Menu Close" at bounding box center [189, 89] width 25 height 25
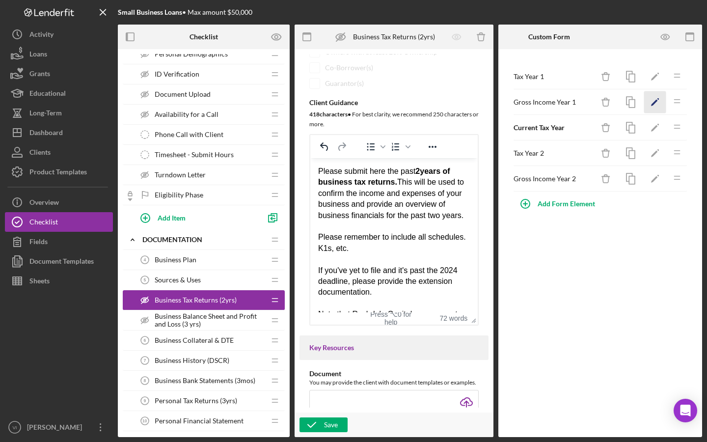
click at [662, 105] on icon "Icon/Edit" at bounding box center [655, 102] width 22 height 22
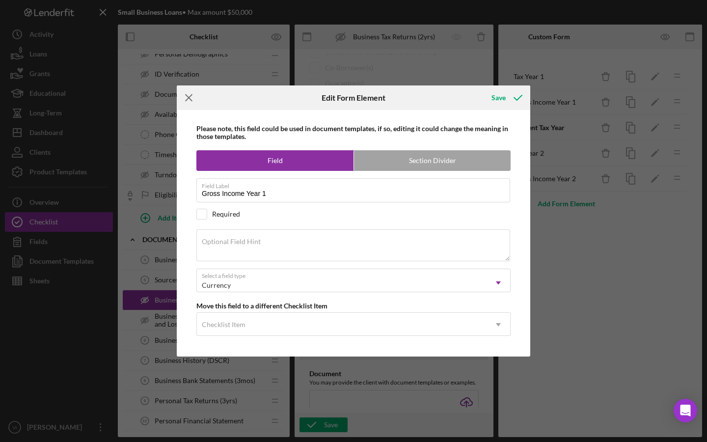
click at [181, 101] on icon "Icon/Menu Close" at bounding box center [189, 97] width 25 height 25
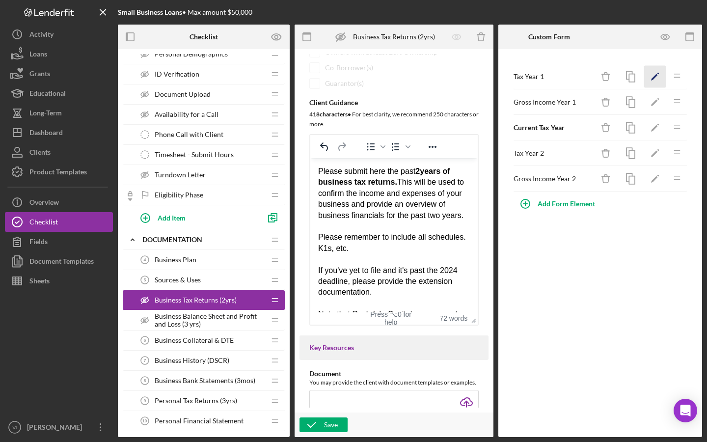
click at [664, 83] on icon "Icon/Edit" at bounding box center [655, 77] width 22 height 22
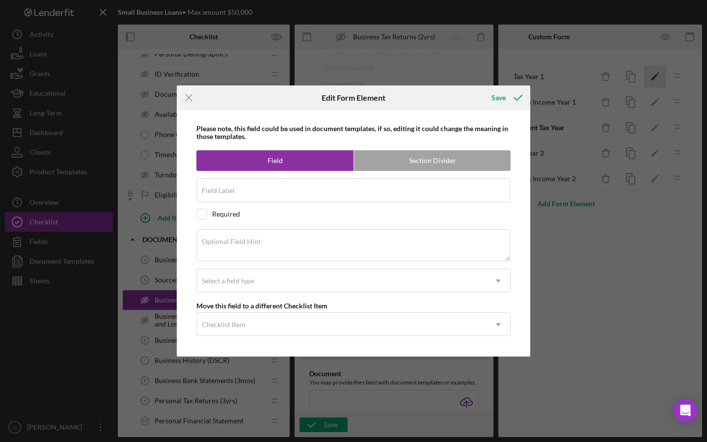
type input "Tax Year 1"
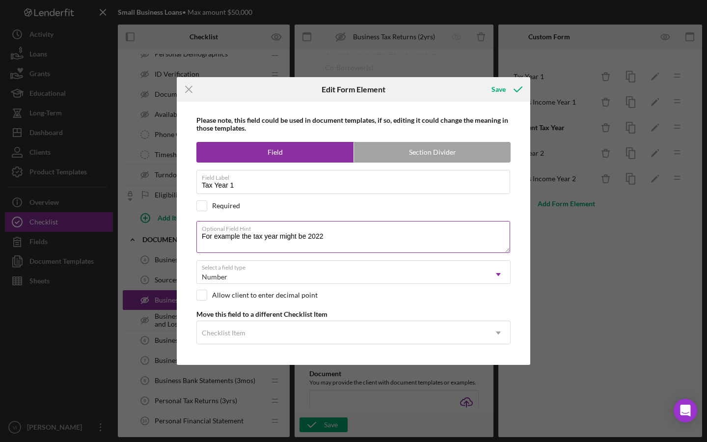
click at [239, 237] on textarea "For example the tax year might be 2022" at bounding box center [353, 236] width 314 height 31
click at [345, 241] on textarea "For example, the tax year might be 2022" at bounding box center [353, 236] width 314 height 31
type textarea "For example, the tax year might be 2022."
click at [509, 97] on icon "submit" at bounding box center [518, 89] width 25 height 25
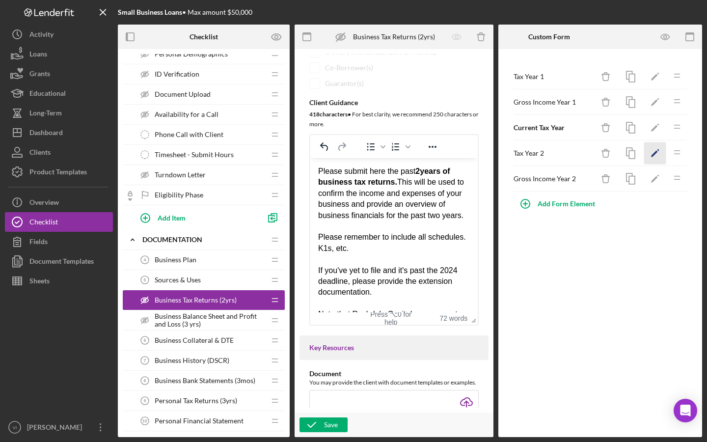
click at [654, 161] on icon "Icon/Edit" at bounding box center [655, 153] width 22 height 22
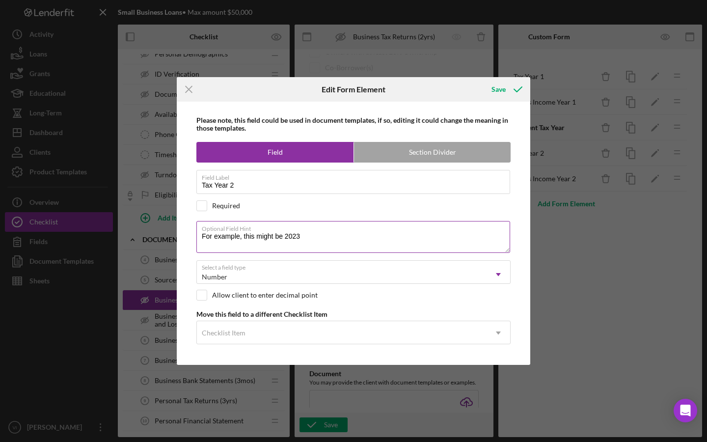
click at [254, 237] on textarea "For example, this might be 2023" at bounding box center [353, 236] width 314 height 31
click at [376, 227] on label "Optional Field Hint" at bounding box center [356, 227] width 308 height 11
click at [376, 227] on textarea "For example, the tax year might be 2023" at bounding box center [353, 236] width 314 height 31
click at [374, 230] on label "Optional Field Hint" at bounding box center [356, 227] width 308 height 11
click at [374, 230] on textarea "For example, the tax year might be 2023" at bounding box center [353, 236] width 314 height 31
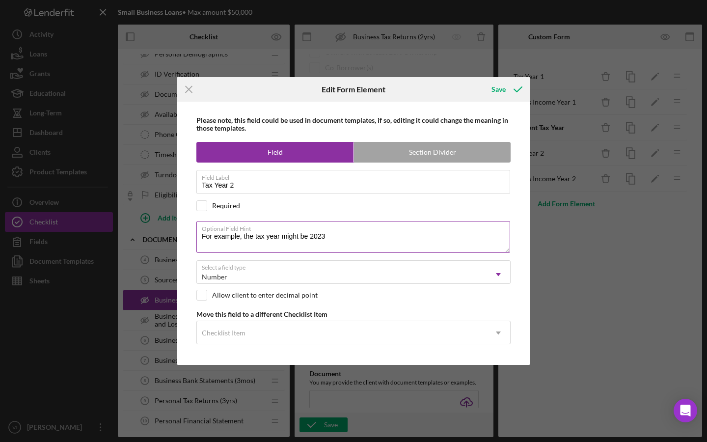
click at [376, 246] on textarea "For example, the tax year might be 2023" at bounding box center [353, 236] width 314 height 31
type textarea "For example, the tax year might be 2023."
click at [516, 98] on icon "submit" at bounding box center [518, 89] width 25 height 25
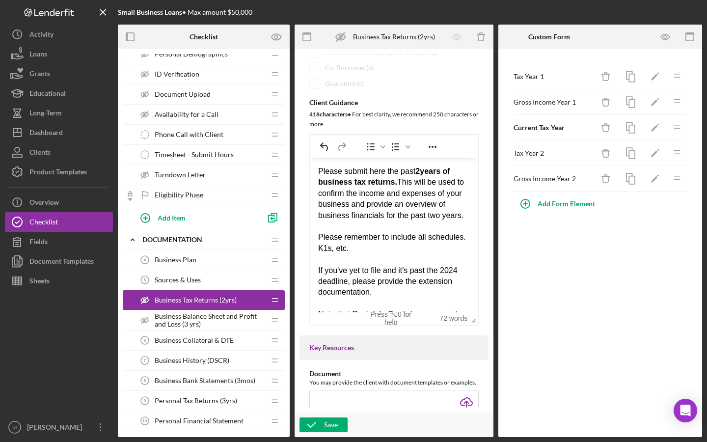
click at [188, 312] on span "Business Balance Sheet and Profit and Loss (3 yrs)" at bounding box center [210, 320] width 111 height 16
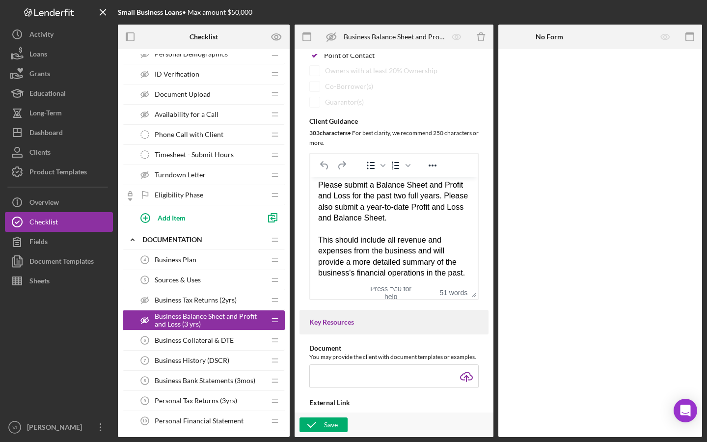
scroll to position [14, 0]
click at [216, 339] on span "Business Collateral & DTE" at bounding box center [194, 340] width 79 height 8
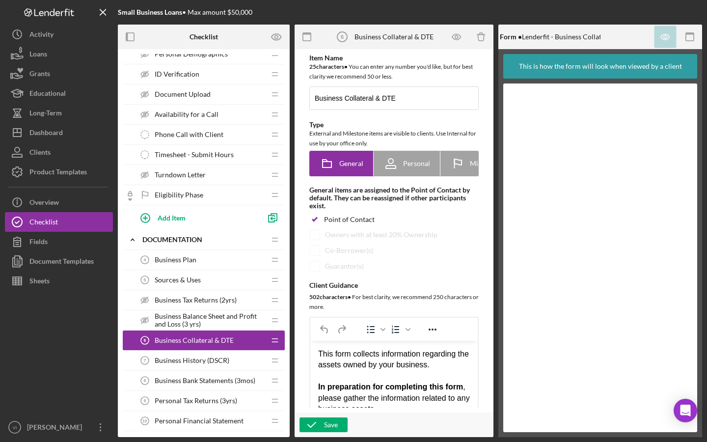
click at [226, 365] on div "Business History (DSCR) 7 Business History (DSCR)" at bounding box center [200, 361] width 130 height 20
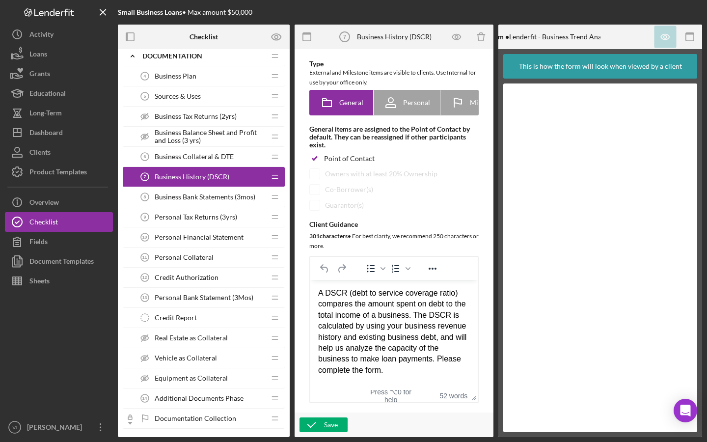
scroll to position [334, 0]
click at [232, 202] on div "Business Bank Statements (3mos) 8 Business Bank Statements (3mos)" at bounding box center [200, 198] width 130 height 20
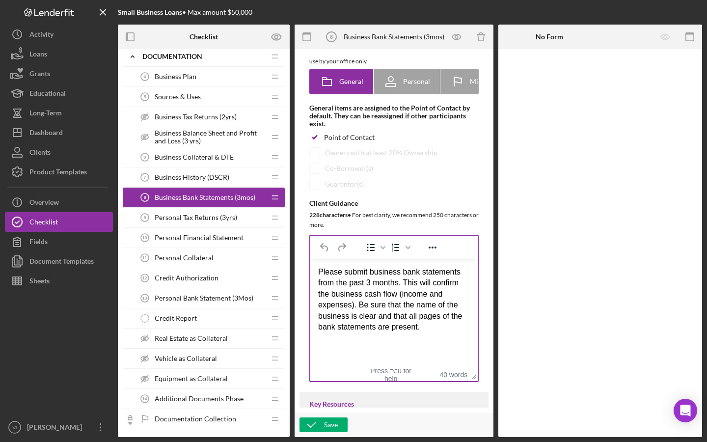
scroll to position [81, 0]
